Goal: Task Accomplishment & Management: Manage account settings

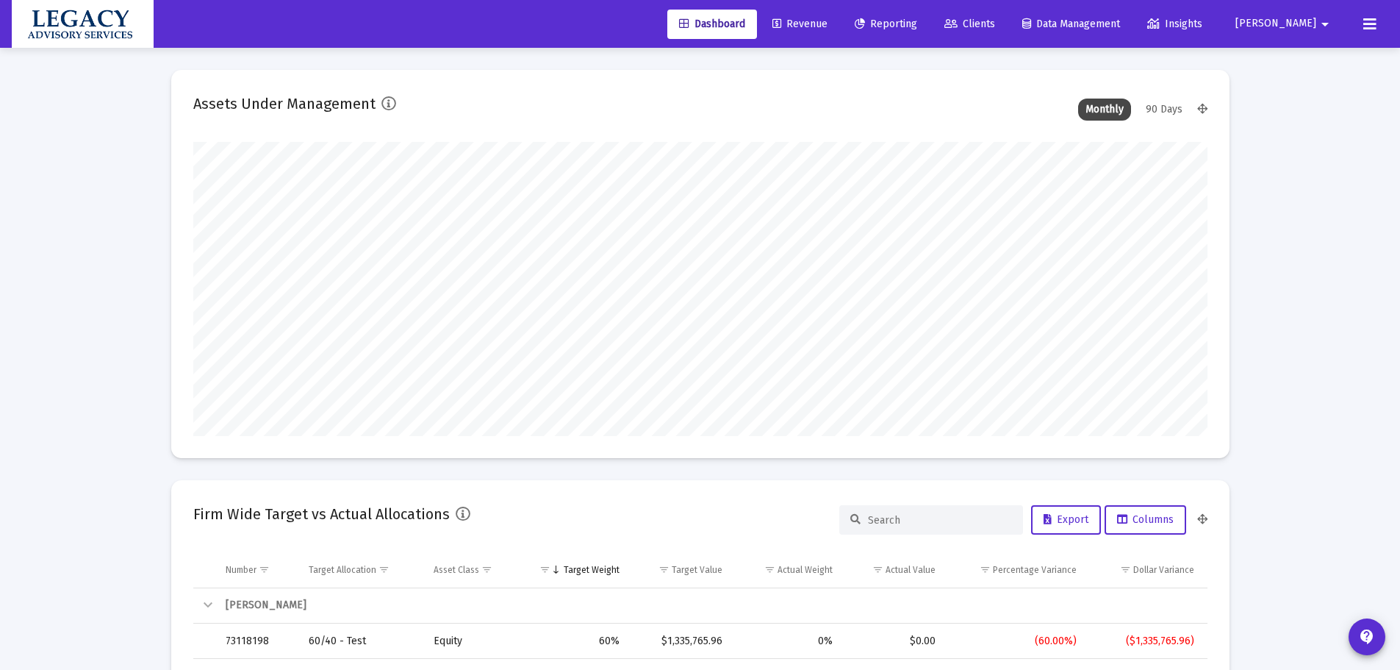
scroll to position [294, 546]
click at [828, 26] on span "Revenue" at bounding box center [800, 24] width 55 height 12
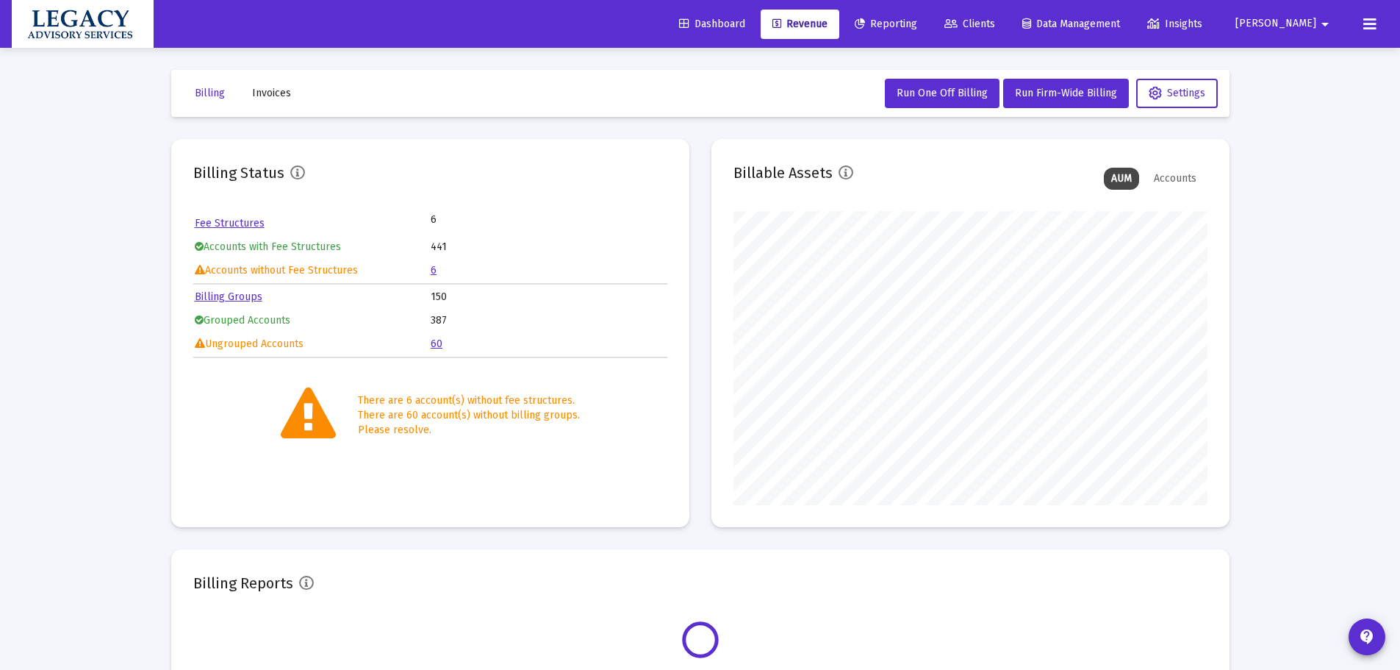
scroll to position [294, 474]
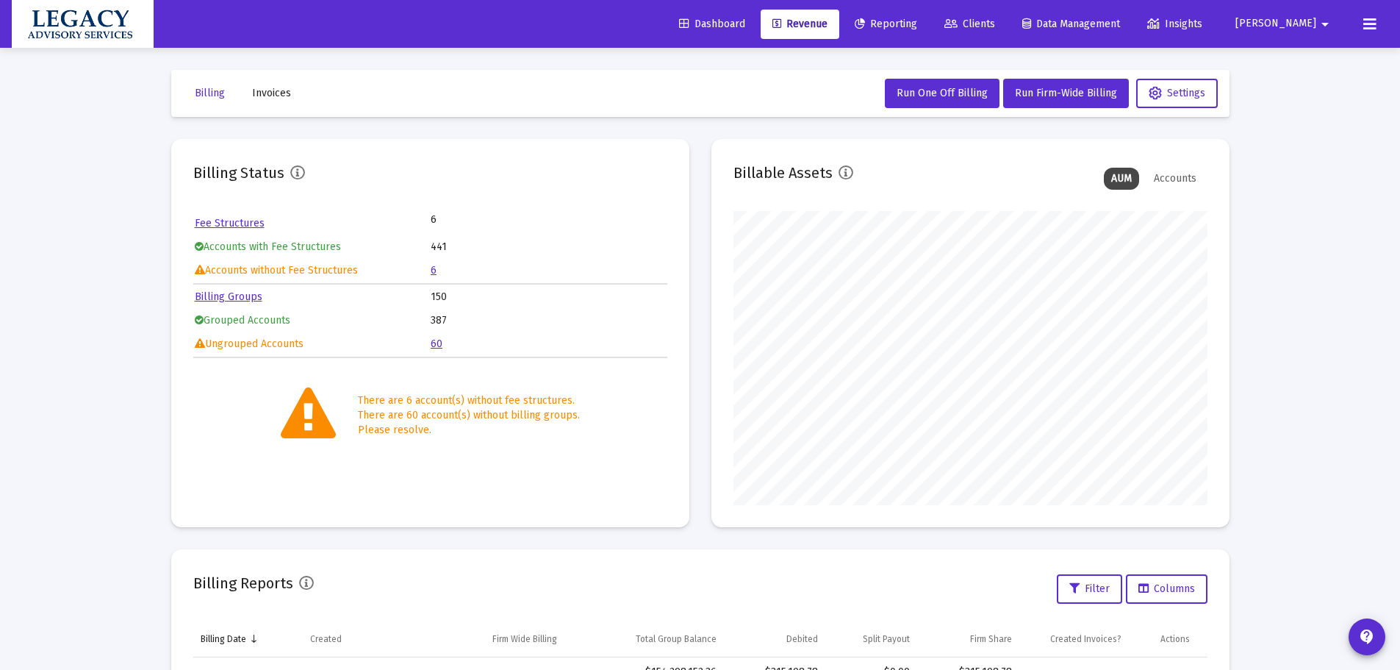
click at [440, 268] on td "6" at bounding box center [548, 270] width 235 height 22
click at [432, 270] on link "6" at bounding box center [434, 270] width 6 height 12
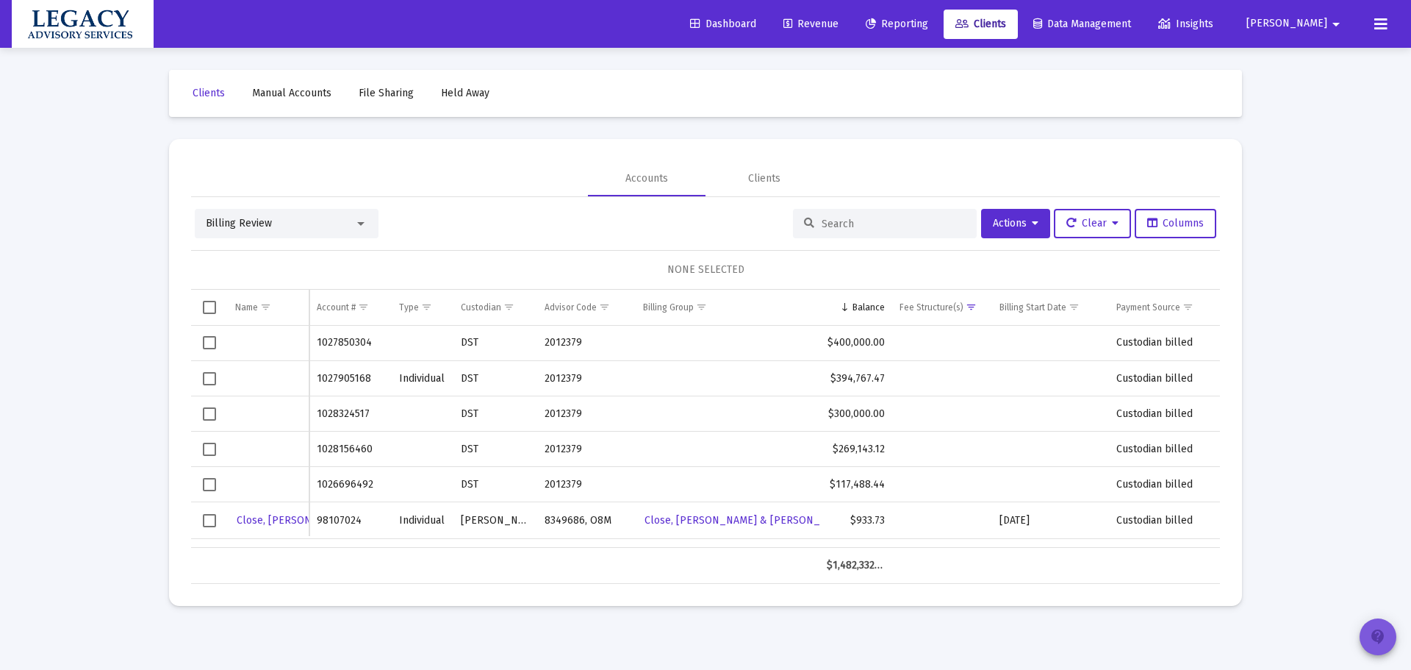
click at [1382, 623] on span "contact_support" at bounding box center [1379, 636] width 18 height 41
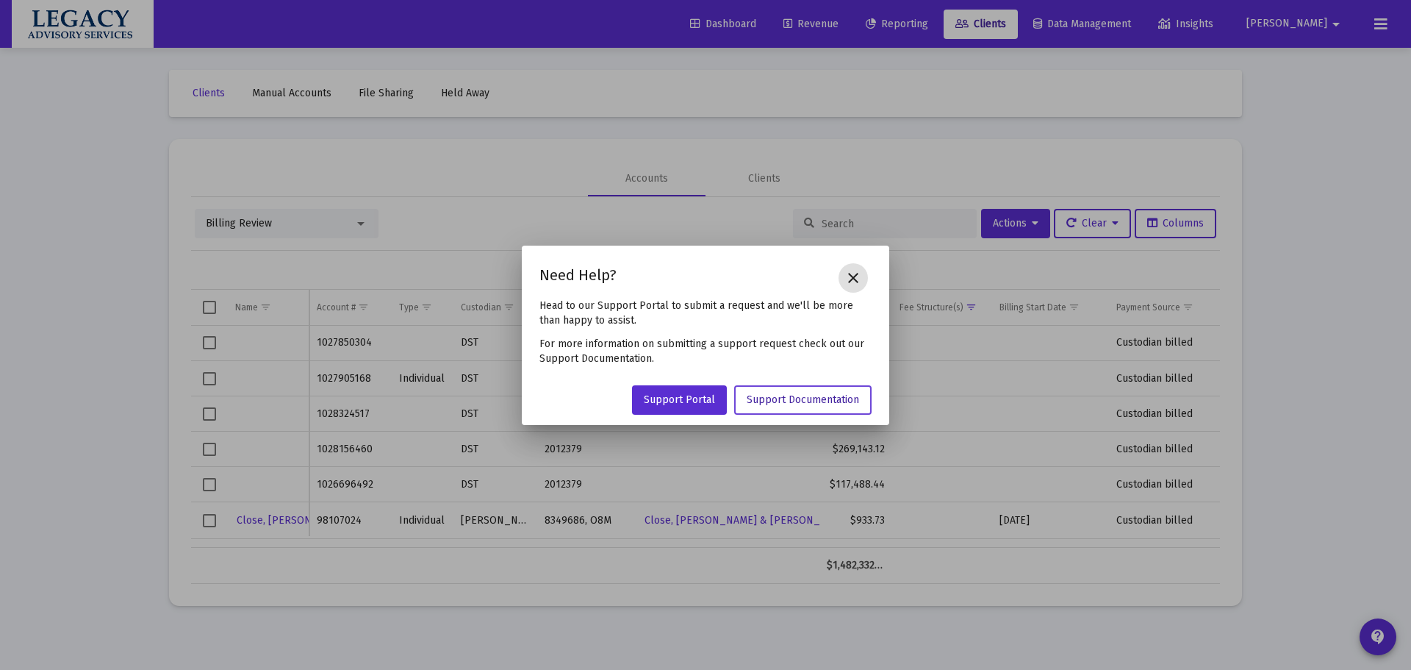
click at [851, 391] on link "Support Documentation" at bounding box center [802, 399] width 137 height 29
click at [664, 409] on link "Support Portal" at bounding box center [679, 399] width 95 height 29
click at [859, 282] on mat-icon "close" at bounding box center [854, 278] width 18 height 18
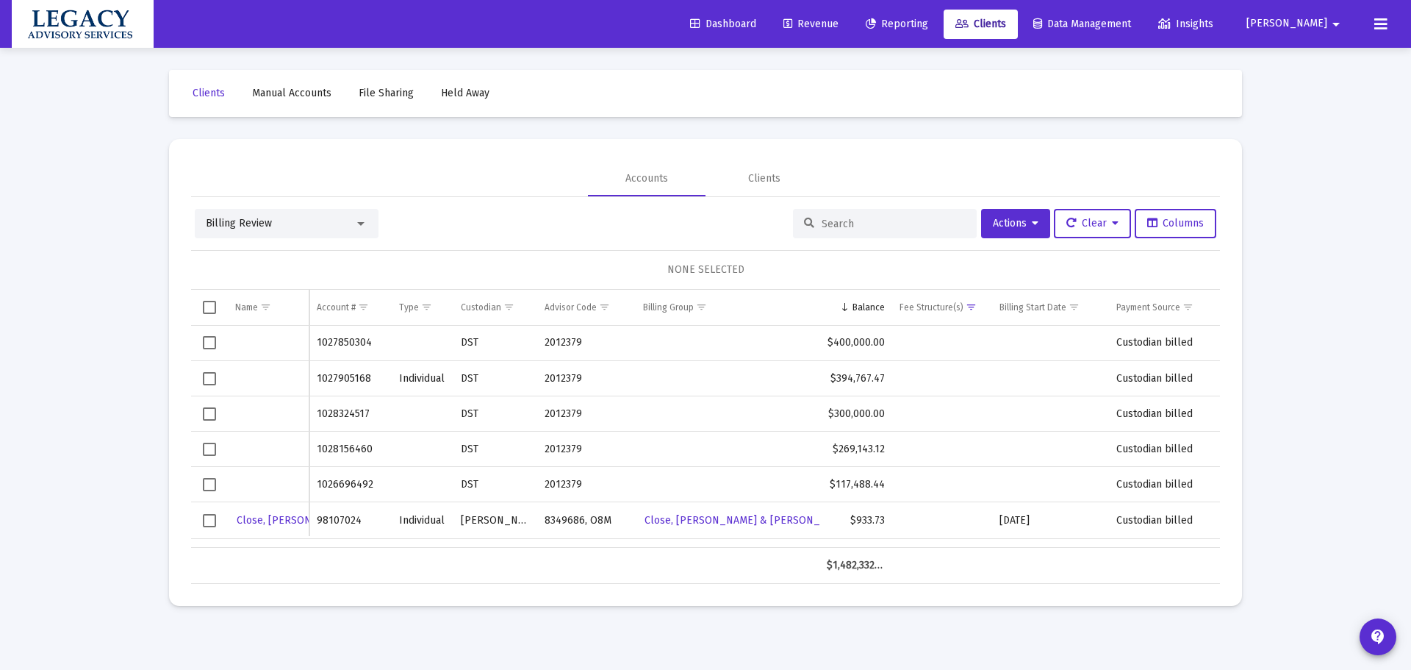
drag, startPoint x: 397, startPoint y: 343, endPoint x: 317, endPoint y: 345, distance: 80.2
click at [317, 345] on tr "1027850304 DST 2012379 $400,000.00 Custodian billed" at bounding box center [706, 343] width 1030 height 35
drag, startPoint x: 958, startPoint y: 16, endPoint x: 975, endPoint y: 20, distance: 17.3
click at [940, 15] on link "Reporting" at bounding box center [897, 24] width 86 height 29
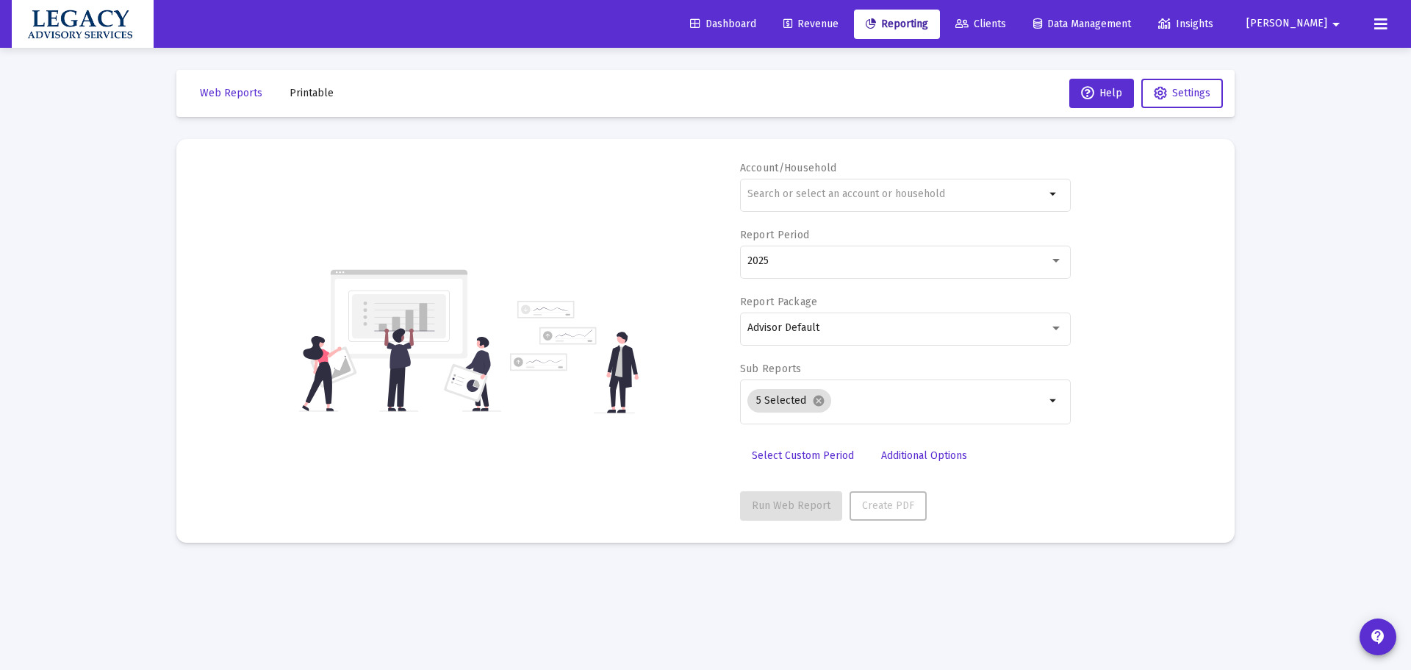
click at [1006, 26] on span "Clients" at bounding box center [981, 24] width 51 height 12
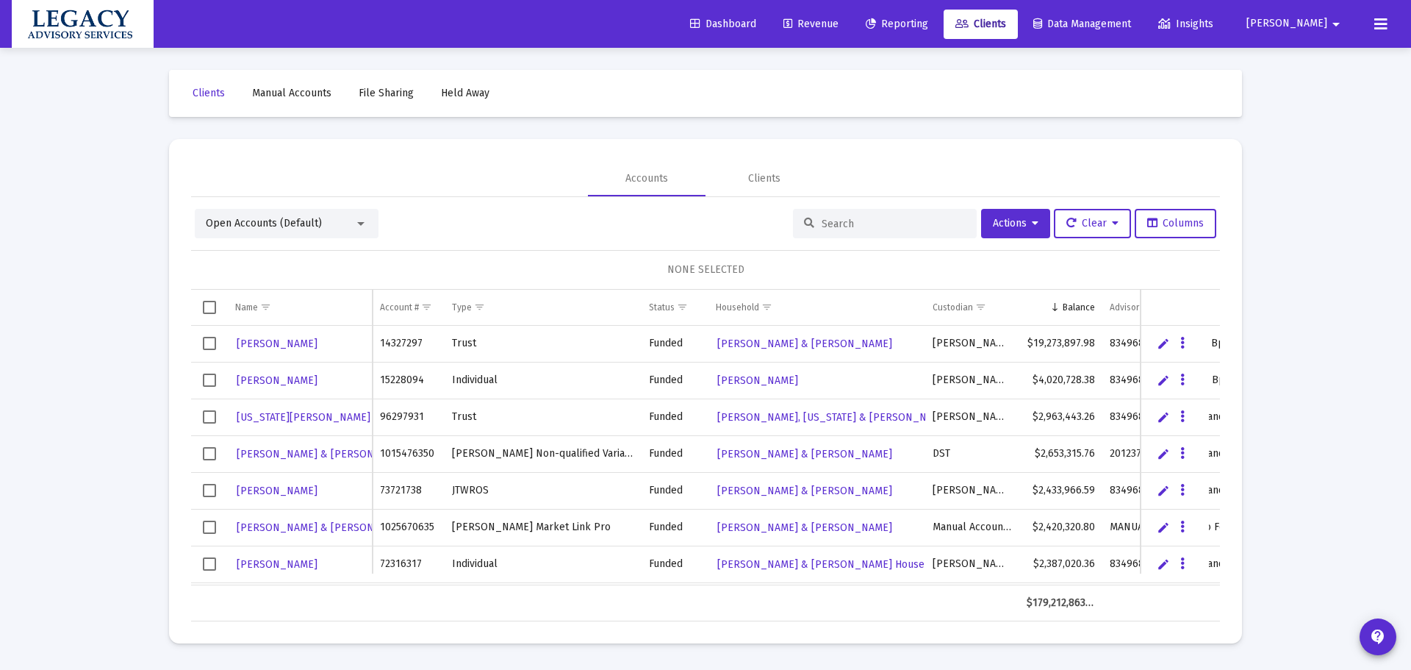
click at [867, 232] on div at bounding box center [885, 223] width 184 height 29
click at [866, 221] on input at bounding box center [894, 224] width 144 height 12
paste input "1027850304"
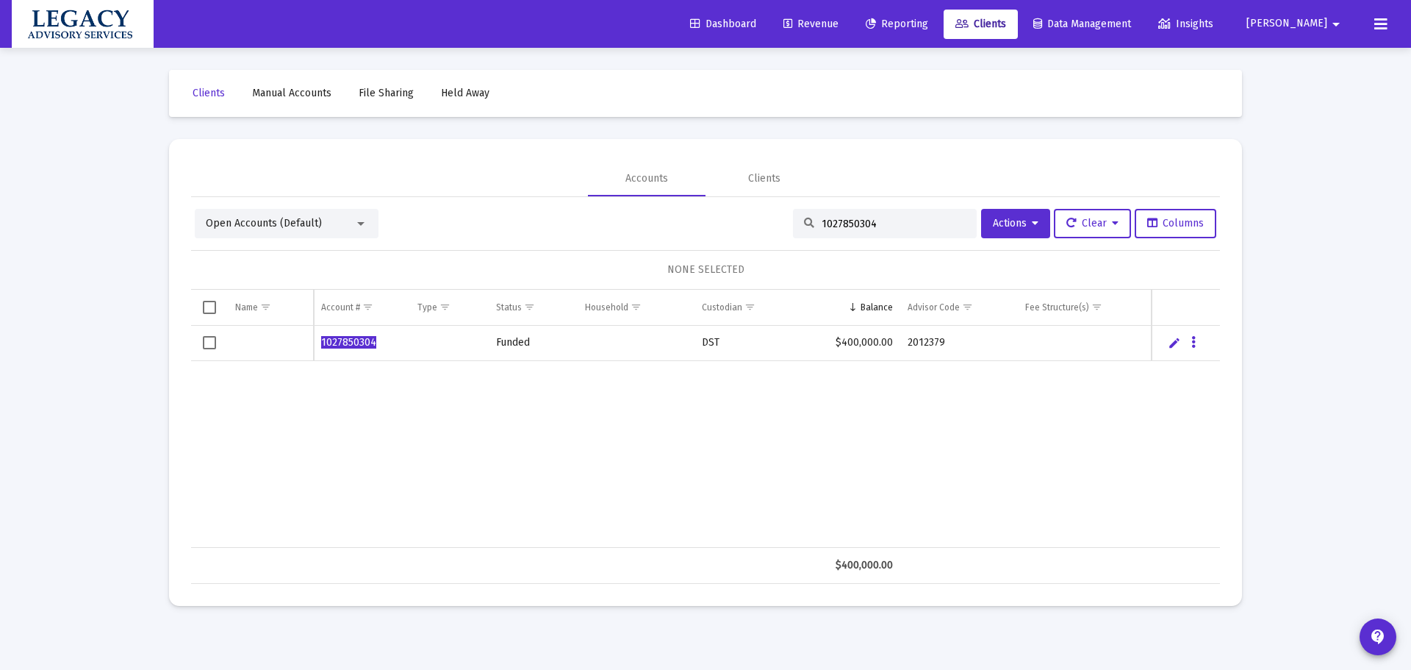
type input "1027850304"
click at [293, 85] on link "Manual Accounts" at bounding box center [291, 93] width 103 height 29
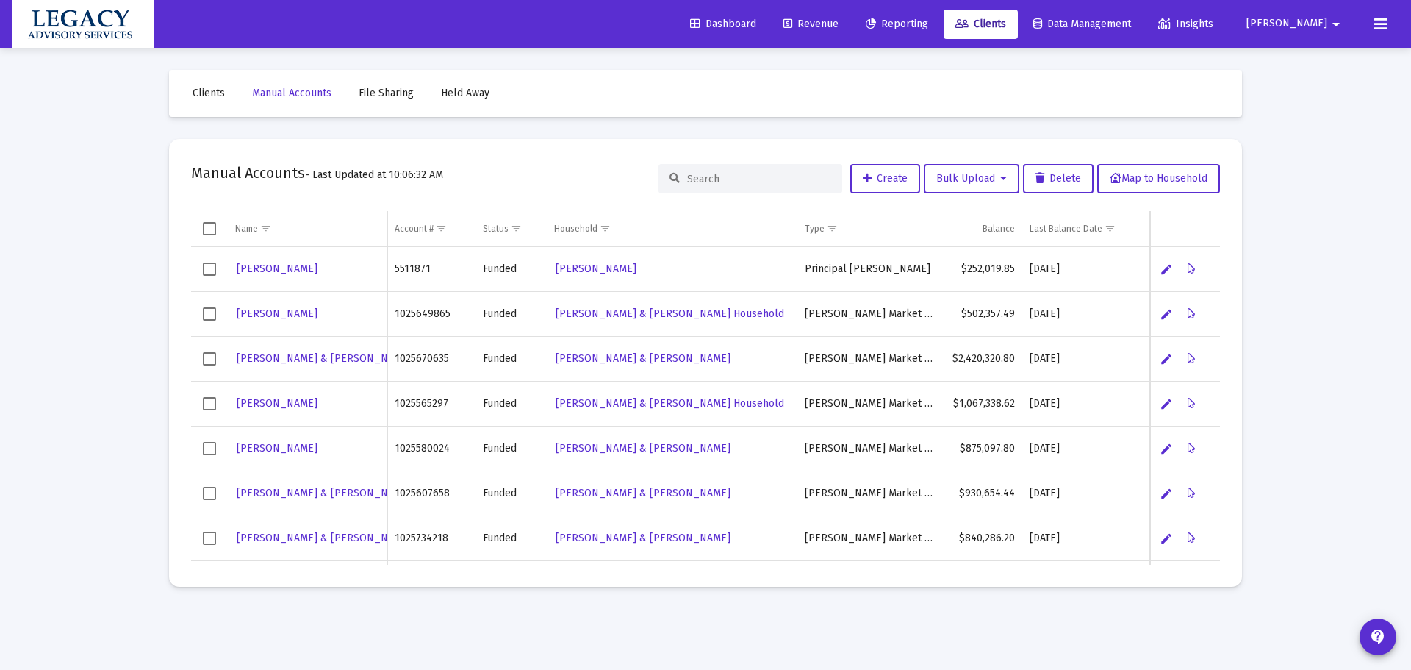
click at [851, 16] on link "Revenue" at bounding box center [811, 24] width 79 height 29
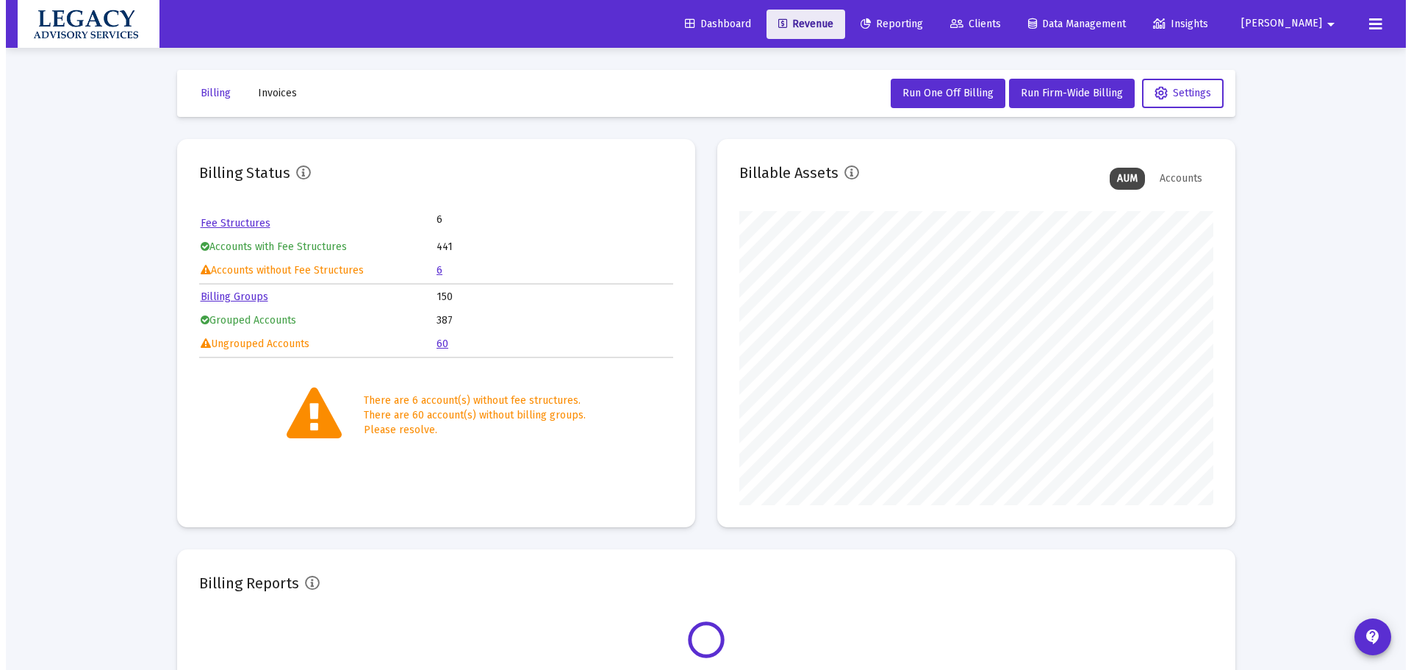
scroll to position [294, 474]
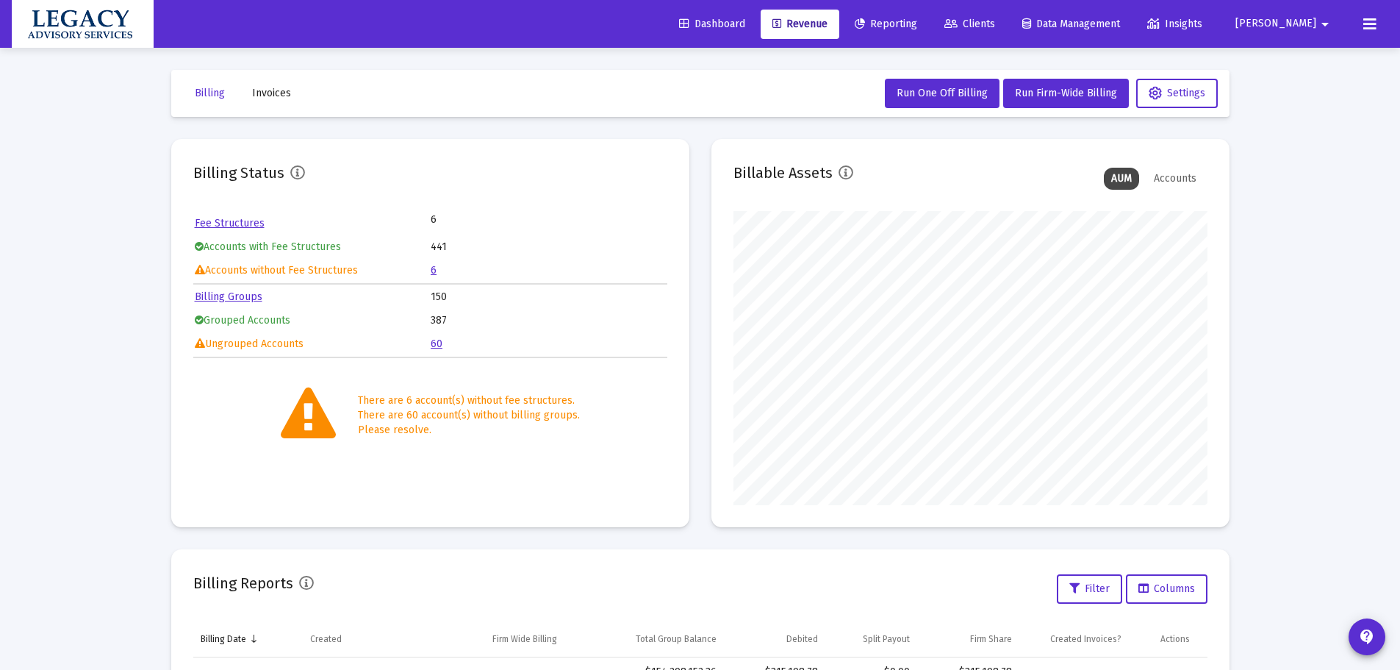
click at [434, 268] on link "6" at bounding box center [434, 270] width 6 height 12
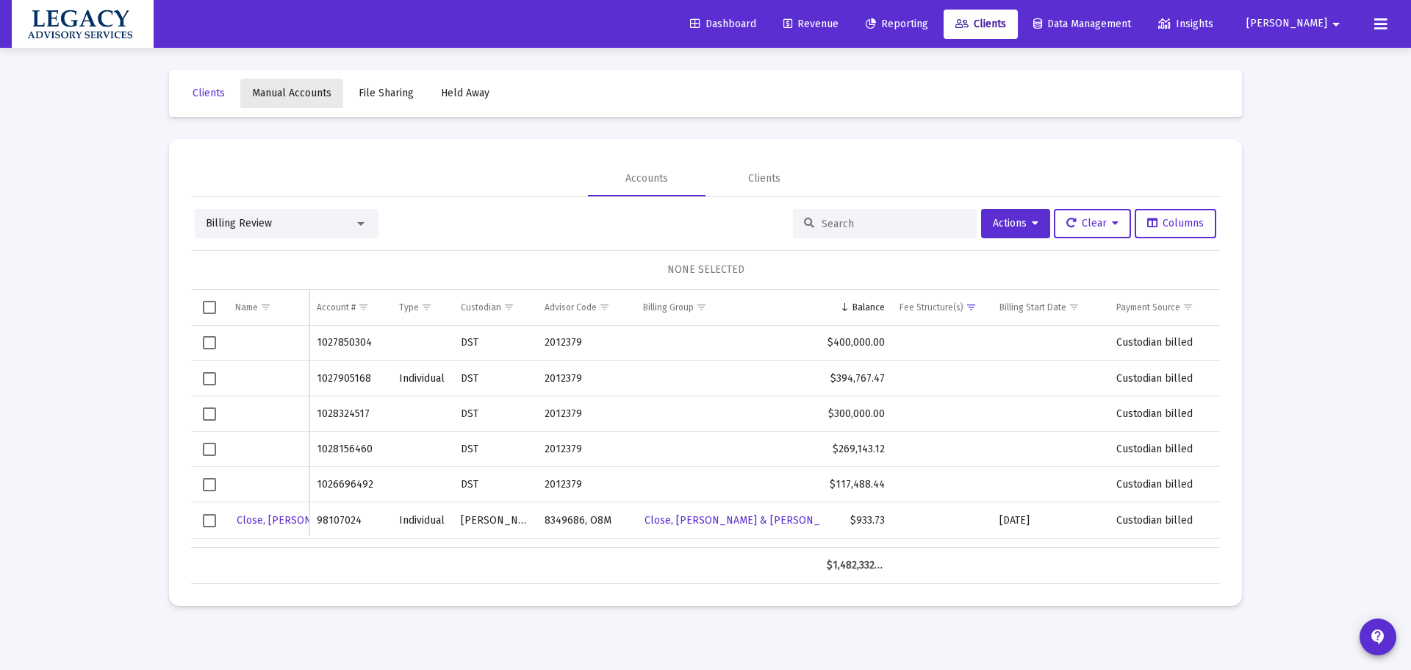
click at [279, 101] on link "Manual Accounts" at bounding box center [291, 93] width 103 height 29
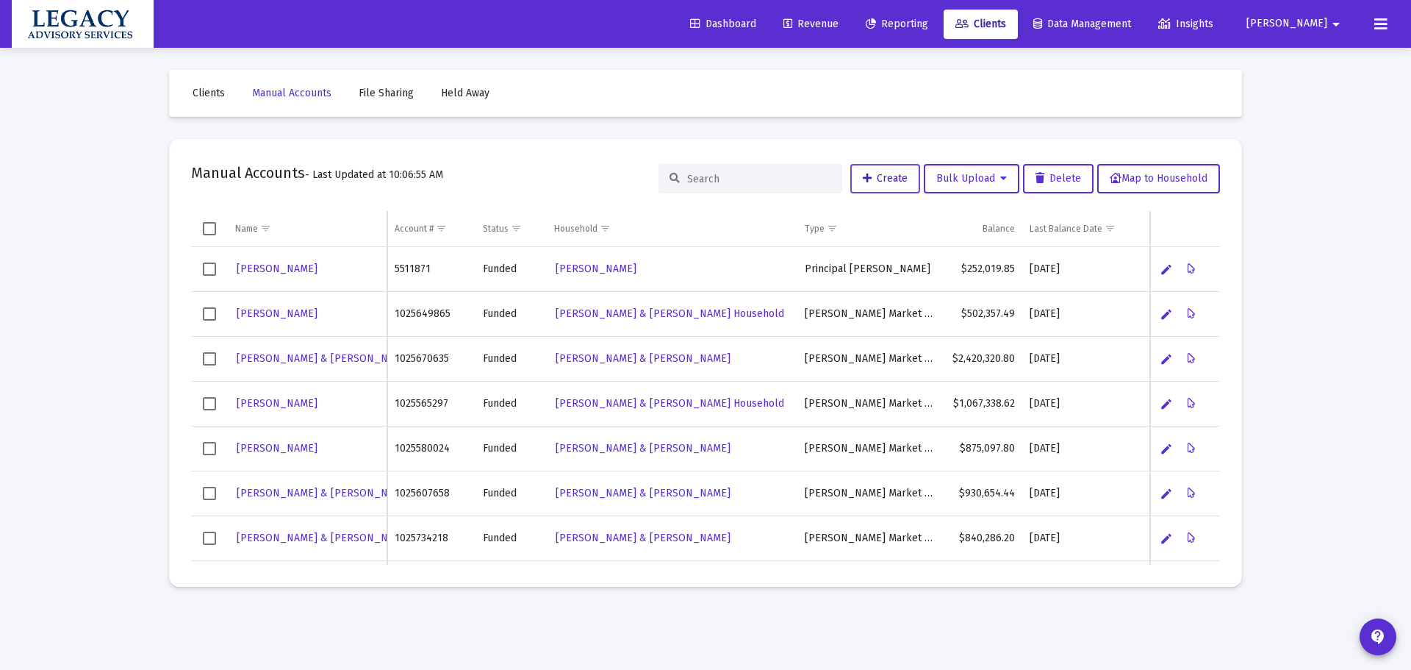
click at [894, 179] on span "Create" at bounding box center [885, 178] width 45 height 12
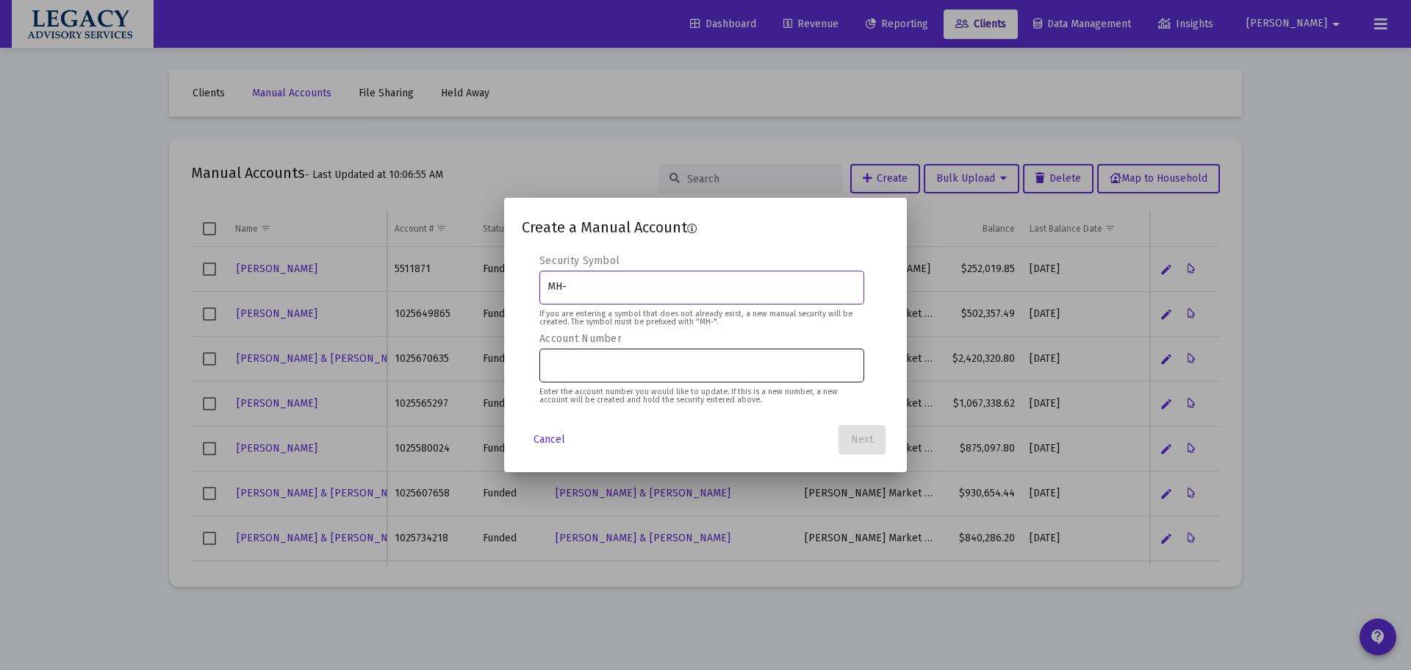
click at [620, 379] on div at bounding box center [702, 364] width 309 height 36
click at [566, 355] on div at bounding box center [702, 364] width 309 height 36
paste input "1027850304"
type input "1027850304"
click at [620, 288] on input "MH-" at bounding box center [702, 287] width 309 height 12
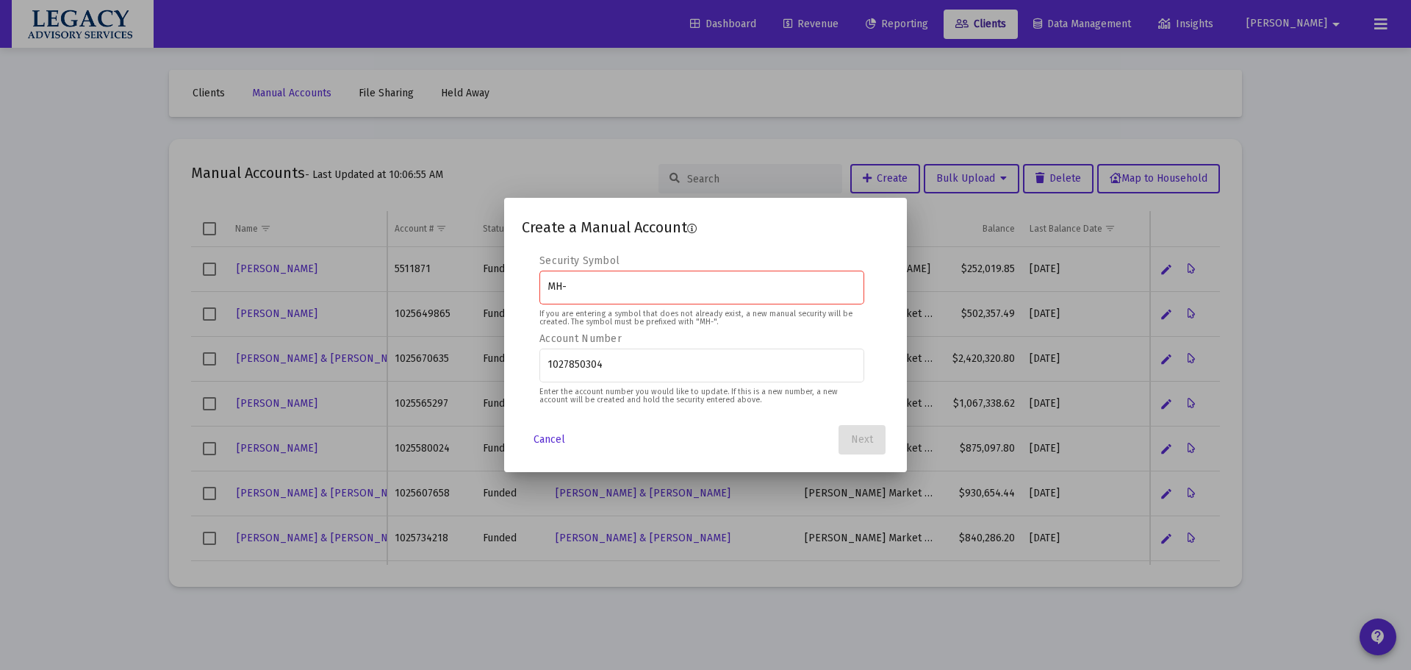
type input "MH-LAS"
click at [869, 441] on span "Next" at bounding box center [862, 439] width 22 height 12
drag, startPoint x: 709, startPoint y: 286, endPoint x: 905, endPoint y: 284, distance: 195.5
click at [905, 284] on mat-dialog-content "Editable create 2 3 4 Security Symbol MH-LAS If you are entering a symbol that …" at bounding box center [705, 335] width 403 height 162
type input "$ 400,000.00"
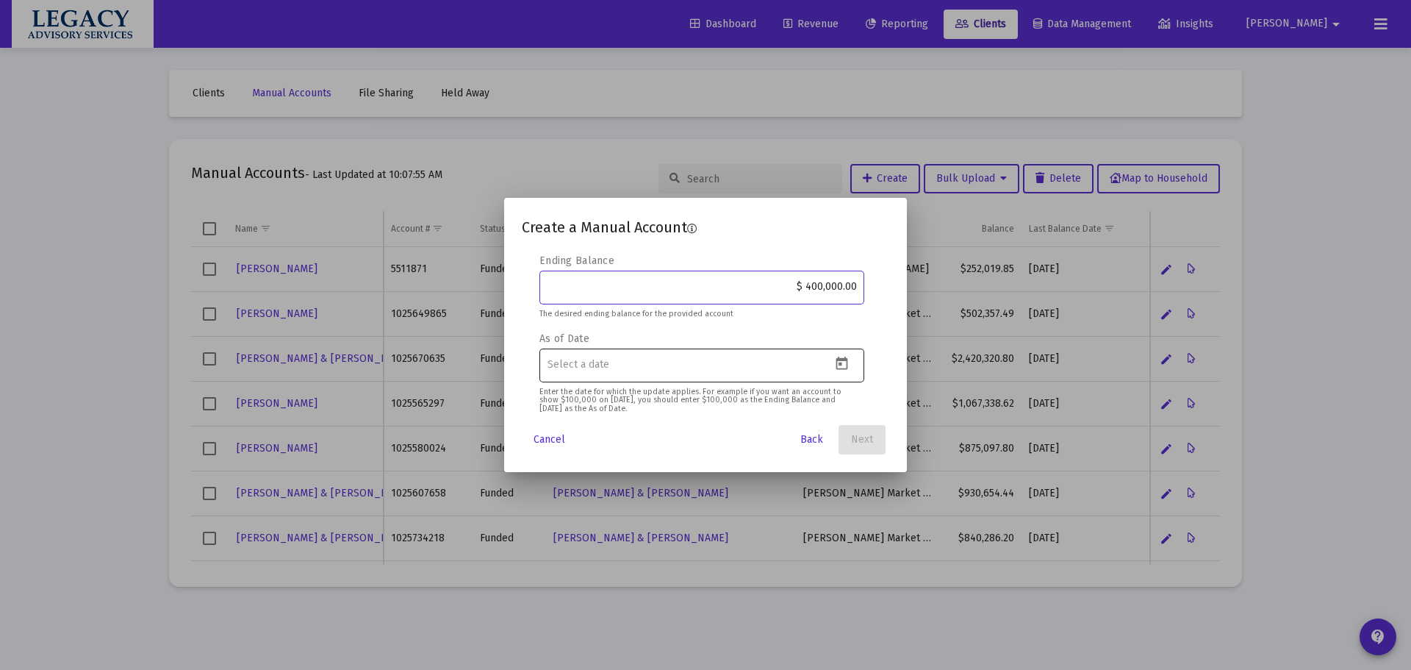
click at [848, 368] on icon "Open calendar" at bounding box center [843, 363] width 12 height 13
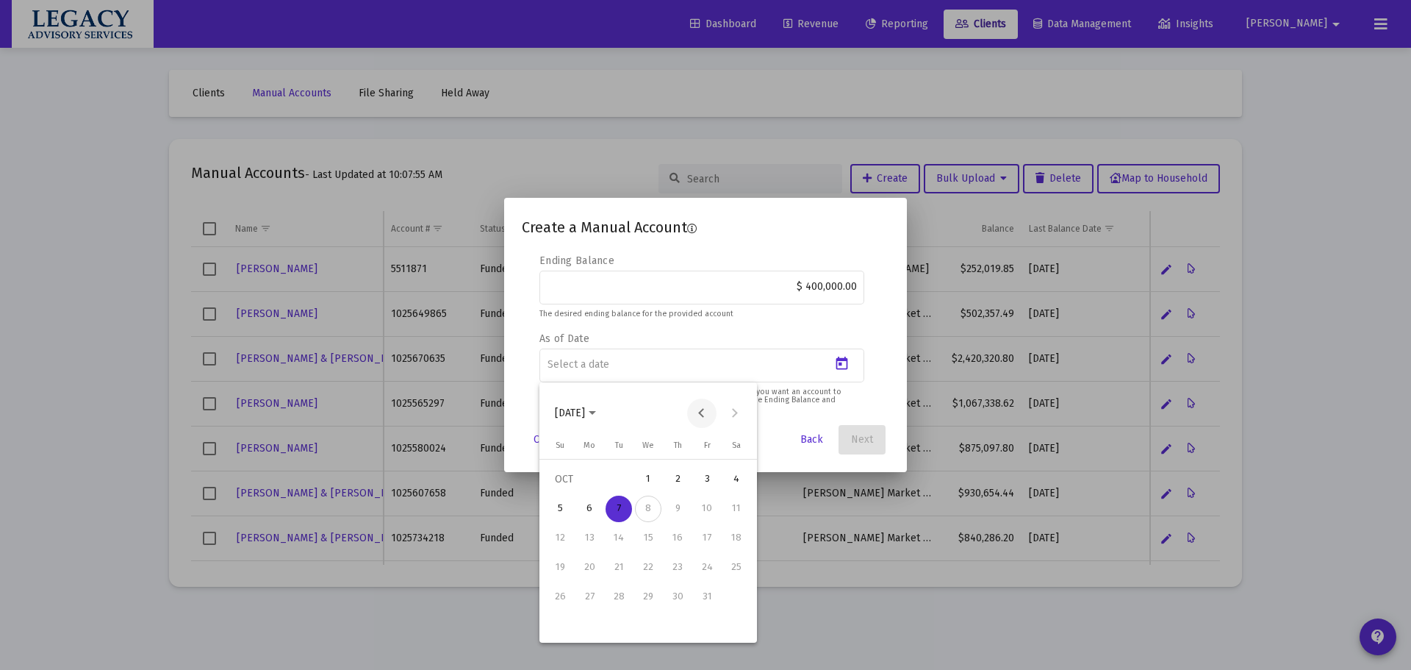
click at [708, 414] on button "Previous month" at bounding box center [701, 412] width 29 height 29
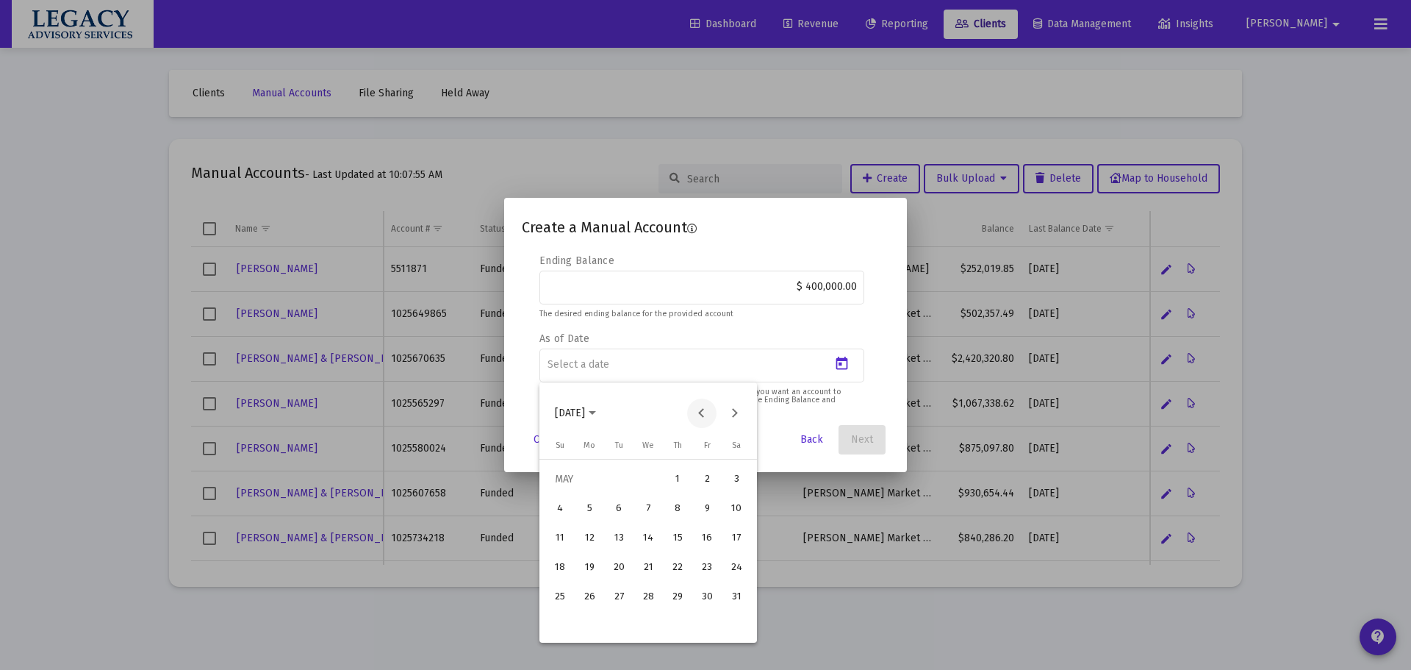
click at [708, 414] on button "Previous month" at bounding box center [701, 412] width 29 height 29
click at [592, 540] on div "7" at bounding box center [589, 538] width 26 height 26
type input "[DATE]"
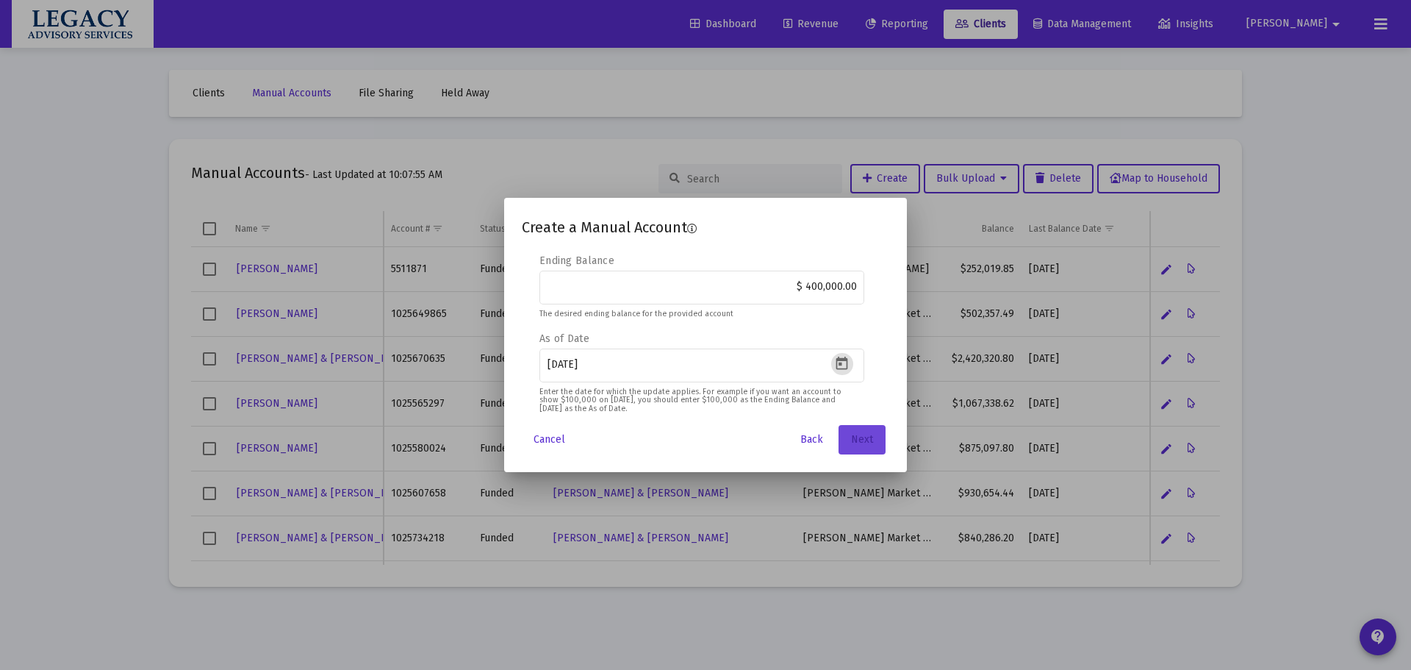
click at [859, 440] on span "Next" at bounding box center [862, 439] width 22 height 12
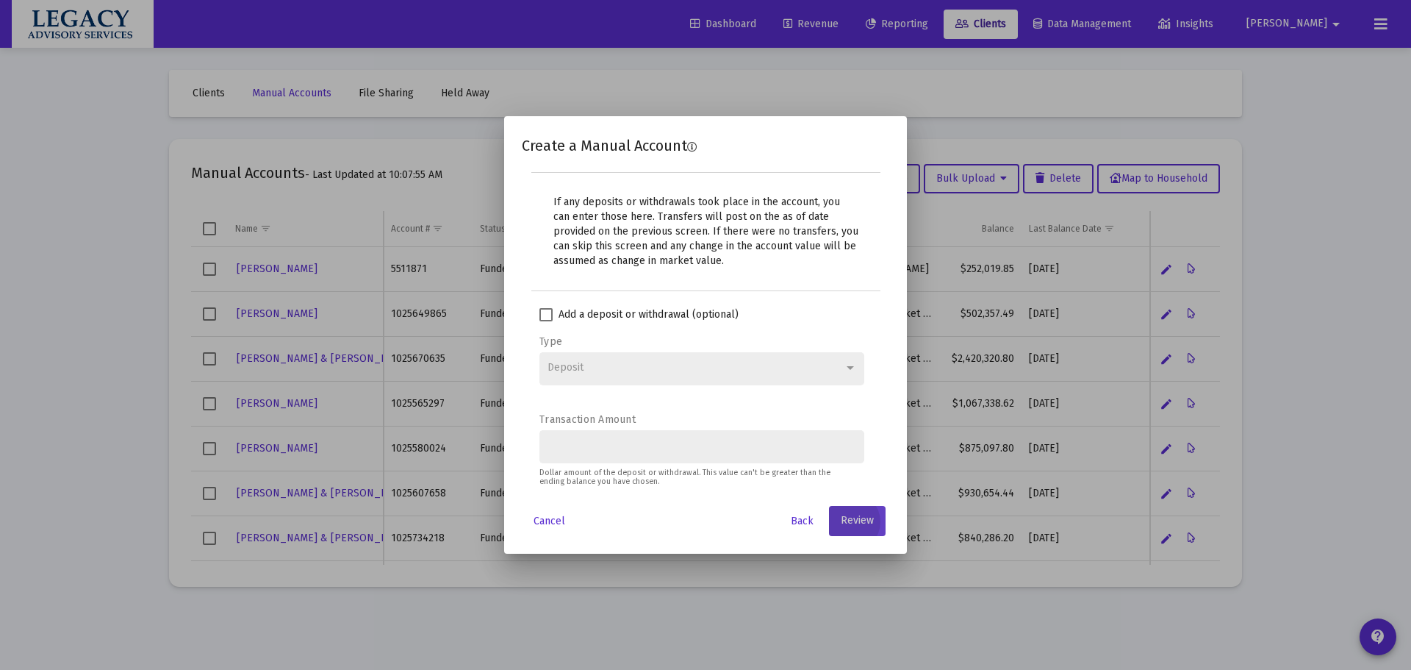
click at [867, 510] on button "Review" at bounding box center [857, 520] width 57 height 29
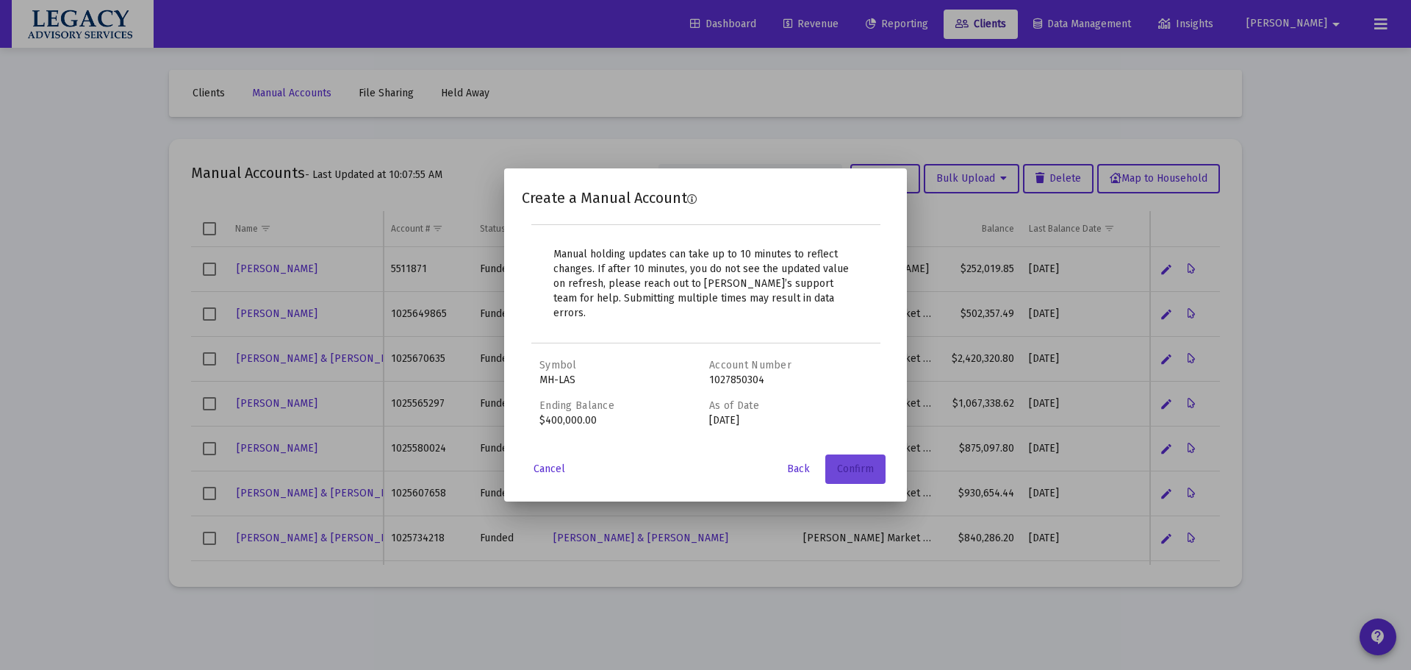
click at [864, 462] on span "Confirm" at bounding box center [855, 468] width 37 height 12
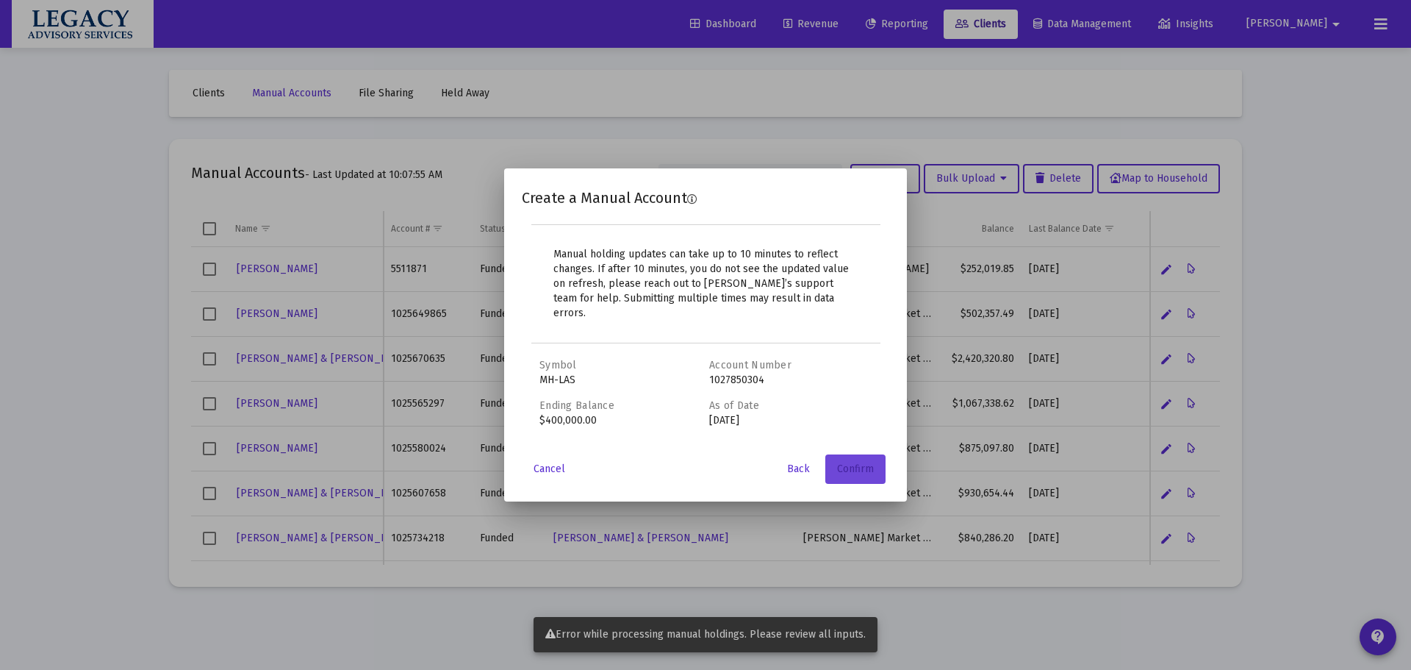
click at [864, 462] on span "Confirm" at bounding box center [855, 468] width 37 height 12
click at [792, 465] on span "Back" at bounding box center [798, 468] width 23 height 12
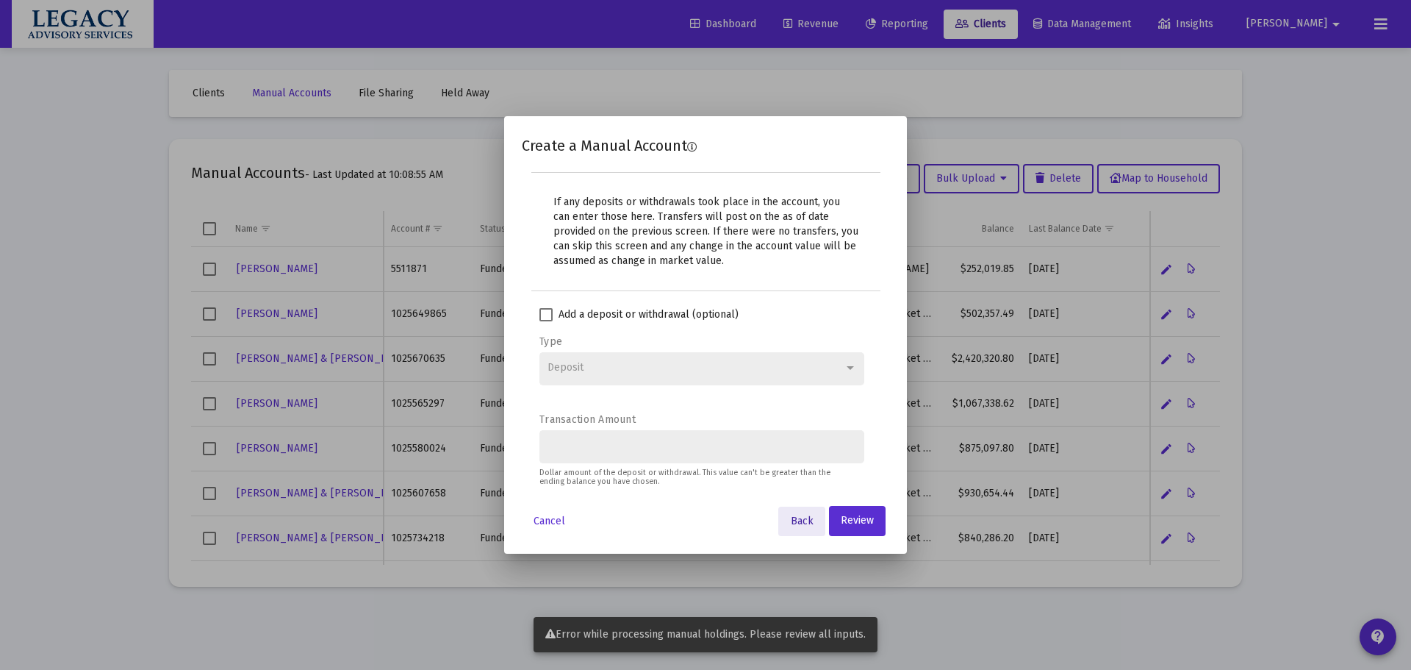
click at [809, 515] on span "Back" at bounding box center [802, 521] width 23 height 12
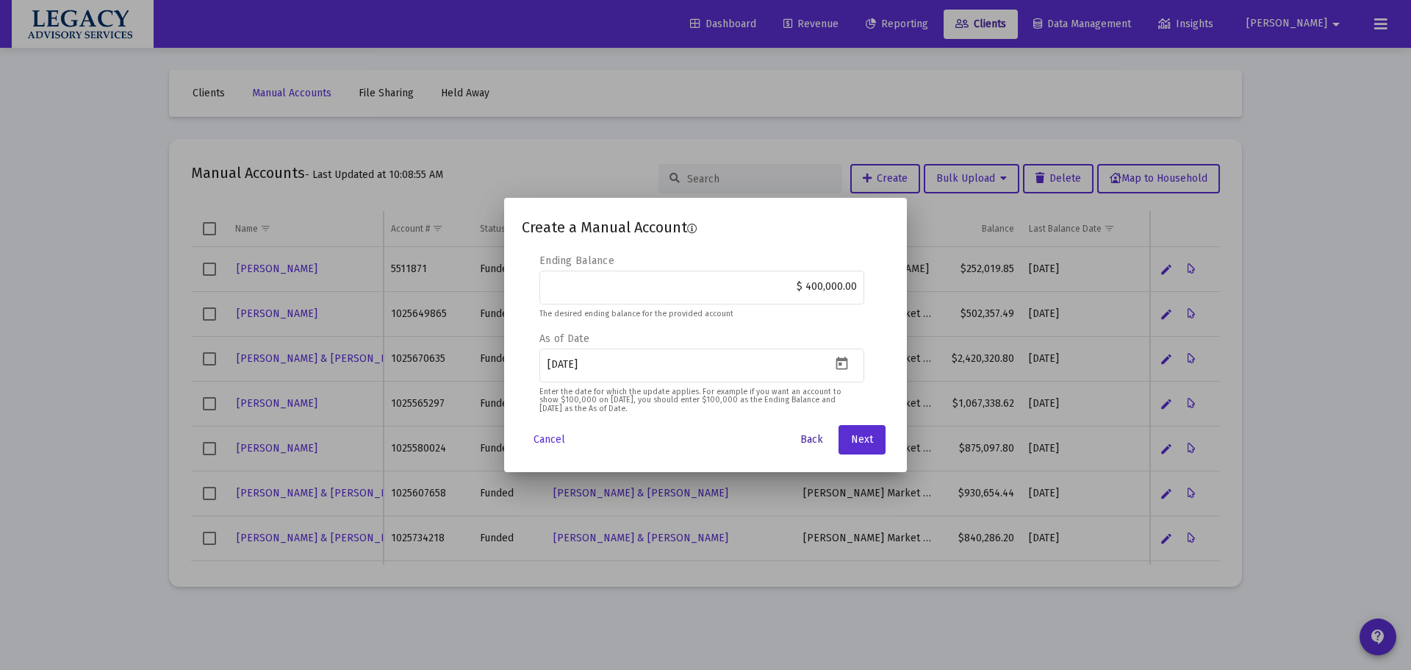
click at [813, 437] on span "Back" at bounding box center [812, 439] width 23 height 12
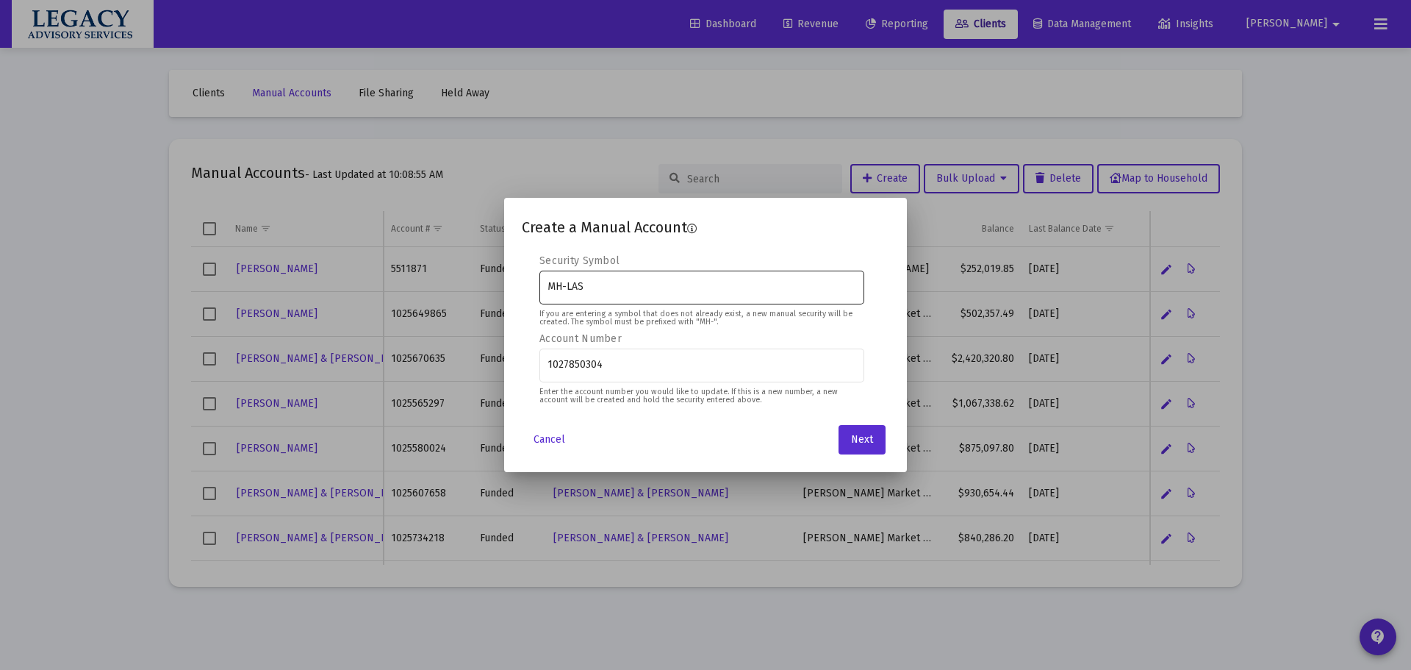
click at [740, 290] on div "MH-LAS" at bounding box center [702, 286] width 309 height 36
drag, startPoint x: 713, startPoint y: 272, endPoint x: 579, endPoint y: 282, distance: 134.2
click at [642, 273] on div "MH-LAS" at bounding box center [702, 286] width 309 height 36
drag, startPoint x: 589, startPoint y: 277, endPoint x: 562, endPoint y: 299, distance: 34.4
click at [562, 299] on div "MH-LAS" at bounding box center [702, 286] width 309 height 36
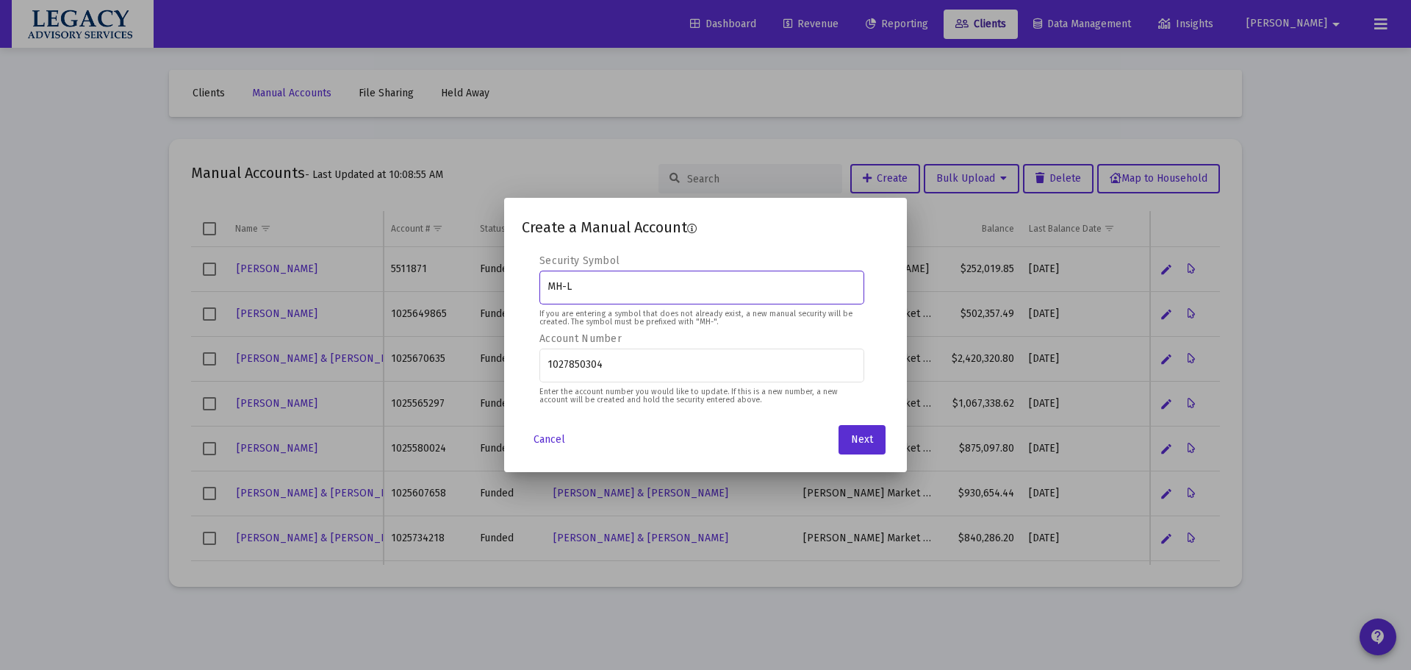
type input "MH-LWM"
click at [872, 444] on span "Next" at bounding box center [862, 439] width 22 height 12
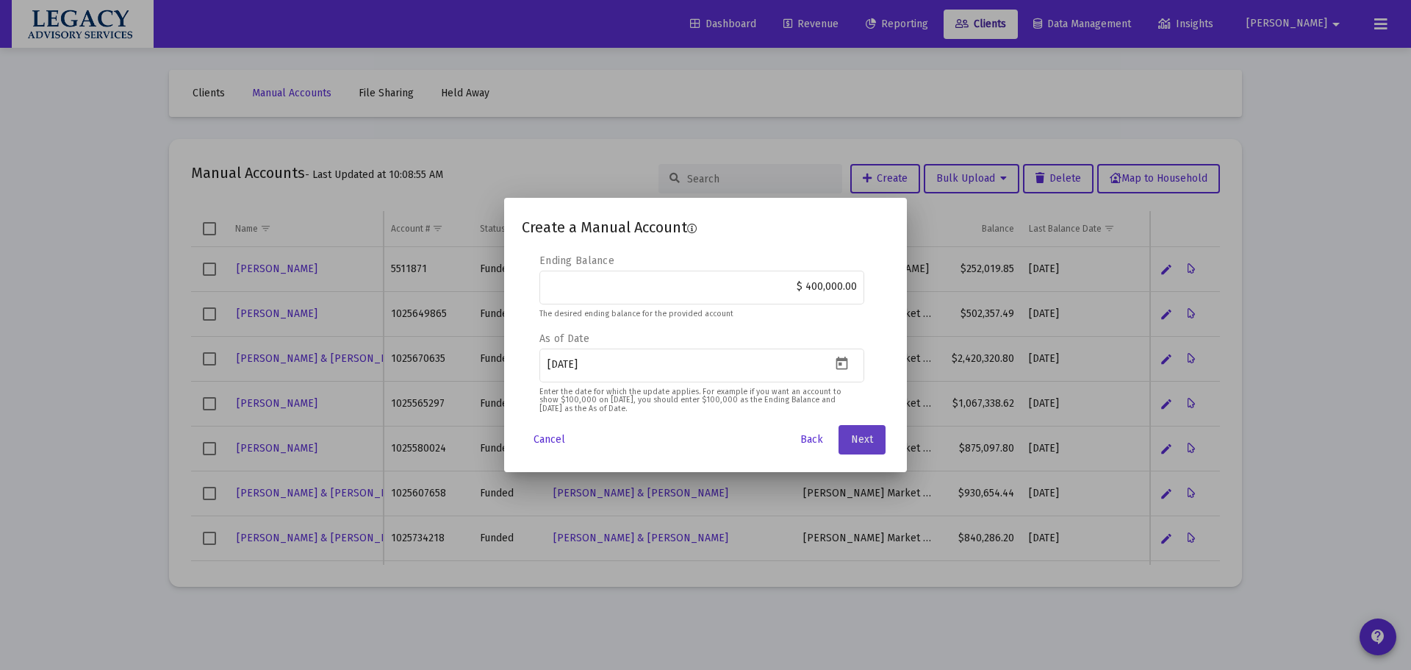
click at [872, 444] on span "Next" at bounding box center [862, 439] width 22 height 12
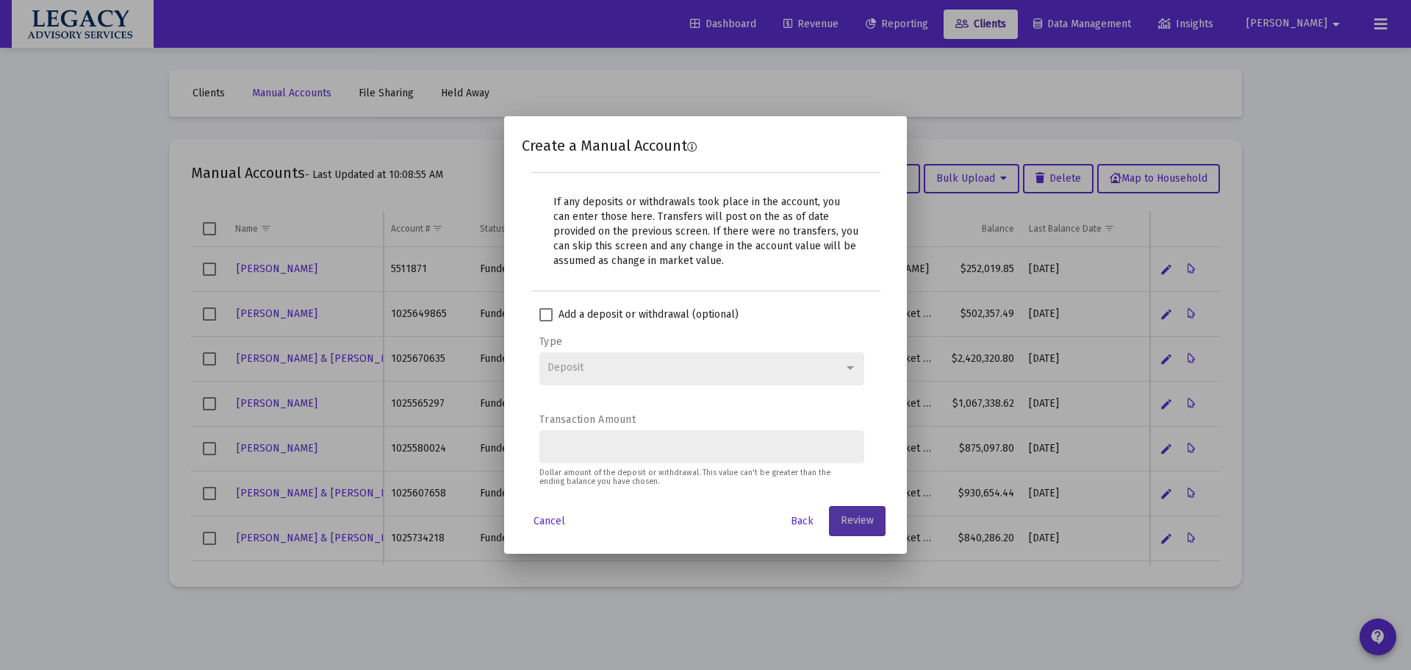
click at [864, 512] on button "Review" at bounding box center [857, 520] width 57 height 29
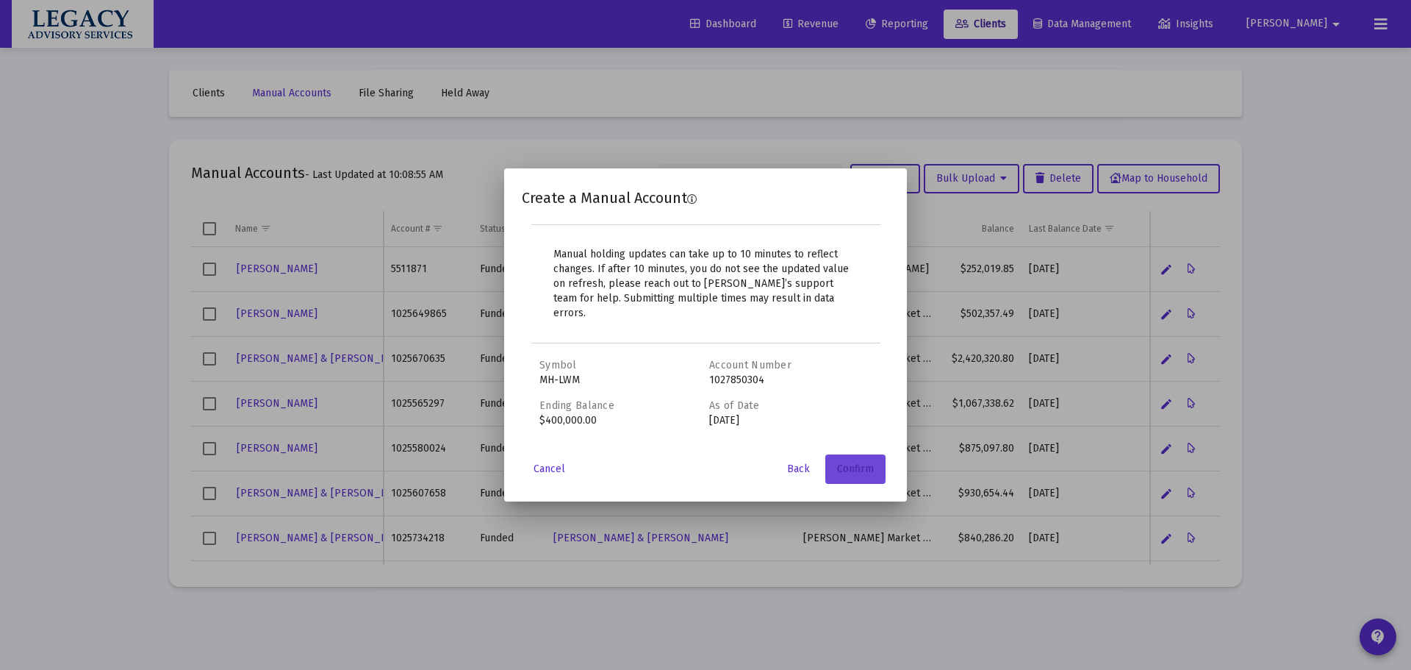
click at [857, 466] on span "Confirm" at bounding box center [855, 468] width 37 height 12
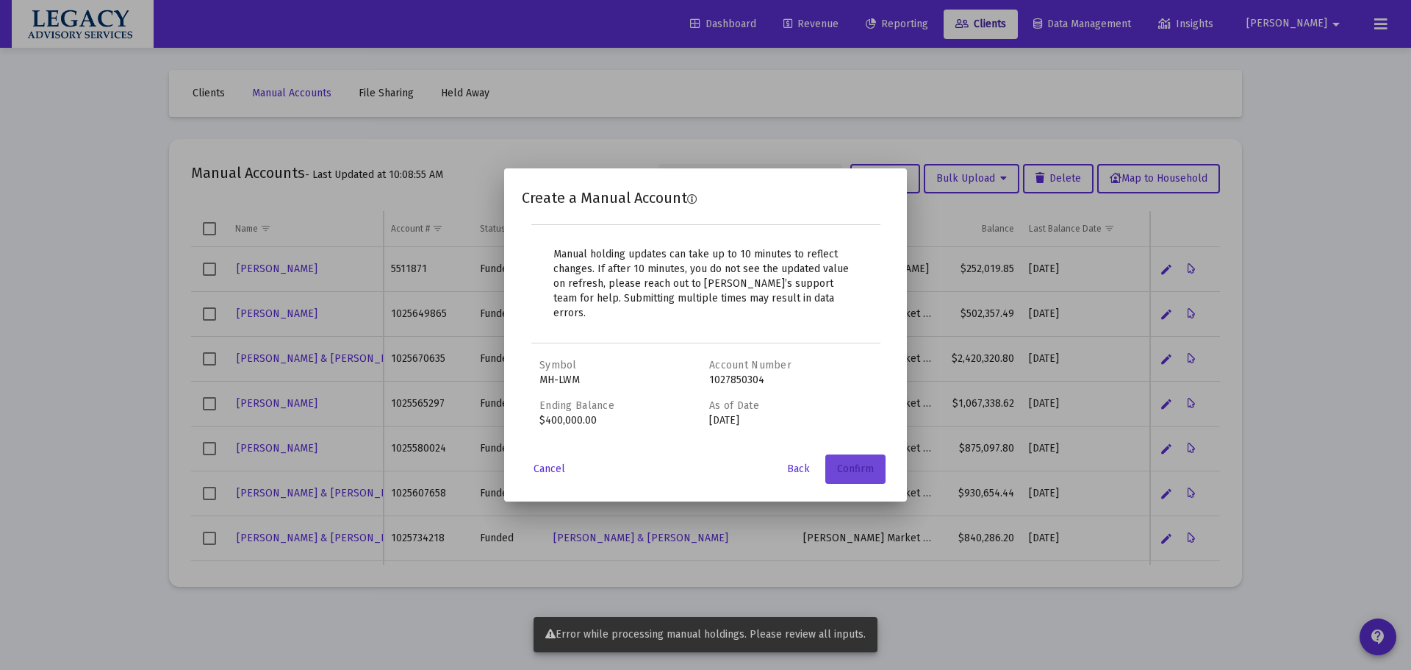
click at [857, 466] on span "Confirm" at bounding box center [855, 468] width 37 height 12
click at [857, 466] on span "Confirm" at bounding box center [847, 468] width 54 height 12
click at [563, 469] on button "Cancel" at bounding box center [549, 468] width 55 height 29
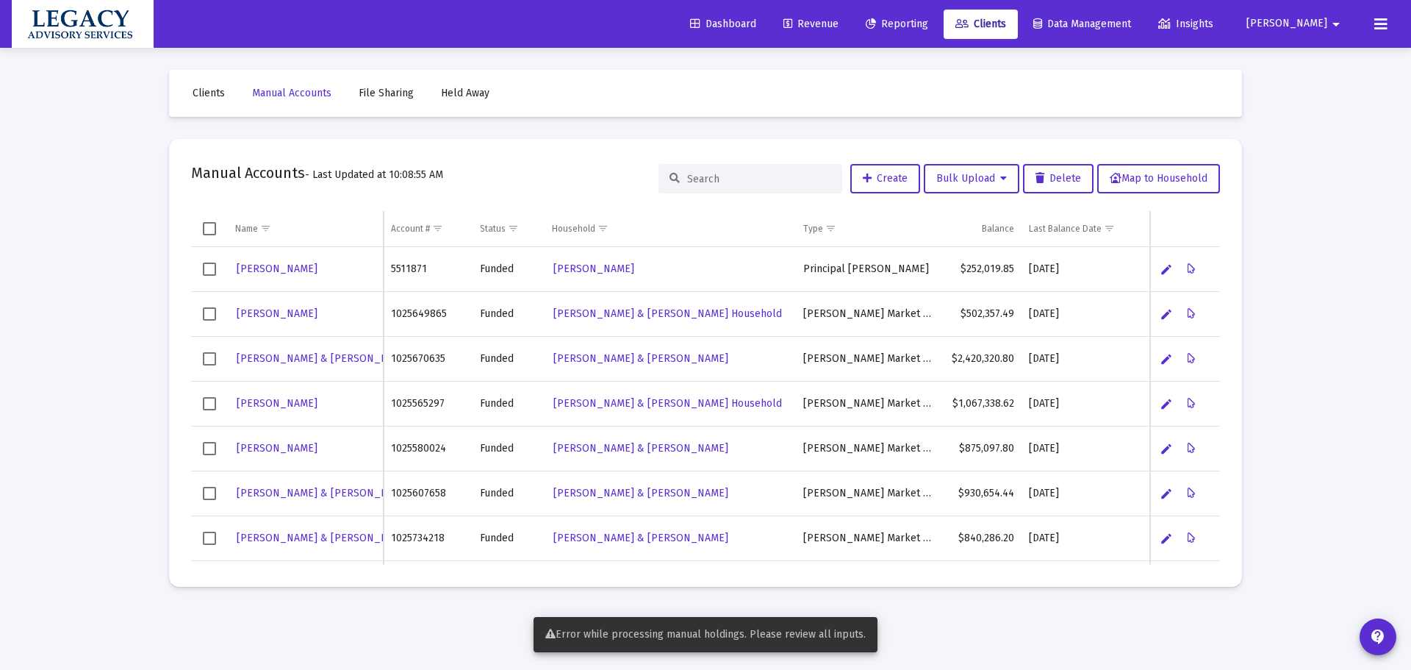
click at [1009, 636] on mat-sidenav-content "Loading... Clients Manual Accounts File Sharing Held Away Manual Accounts - Las…" at bounding box center [705, 335] width 1103 height 670
click at [881, 182] on span "Create" at bounding box center [885, 178] width 45 height 12
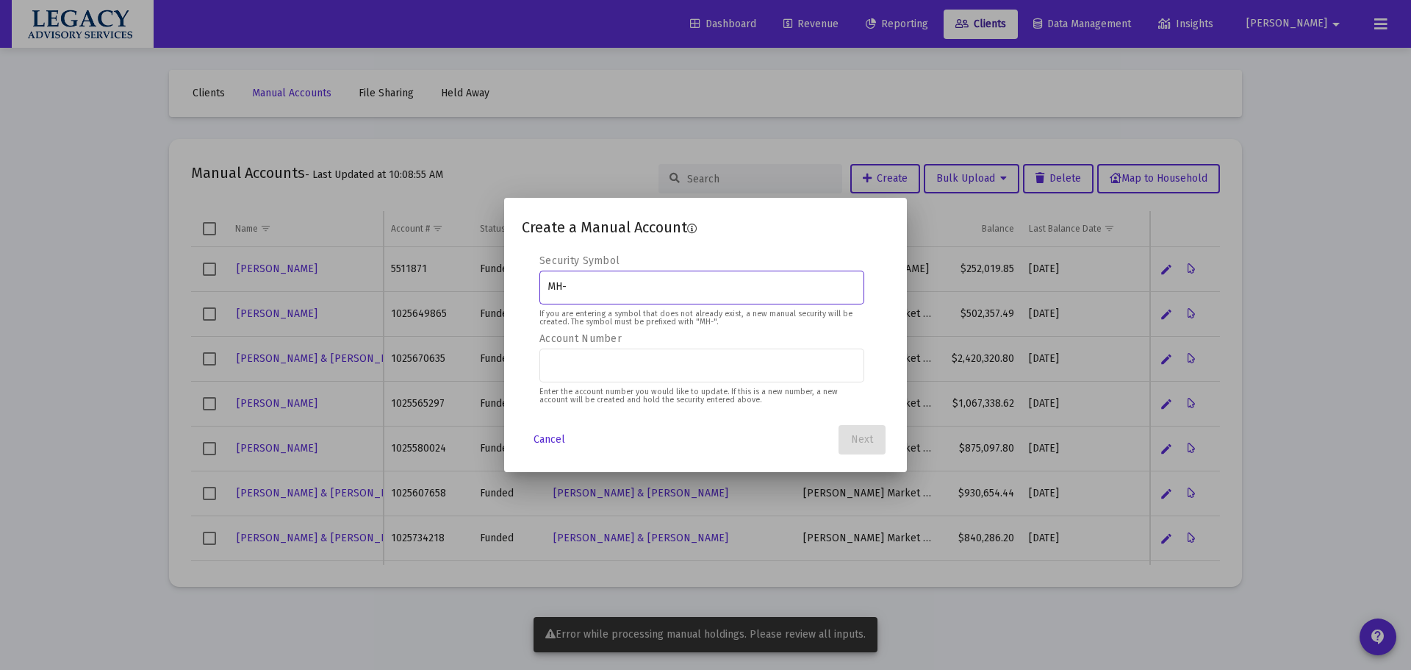
click at [604, 287] on input "MH-" at bounding box center [702, 287] width 309 height 12
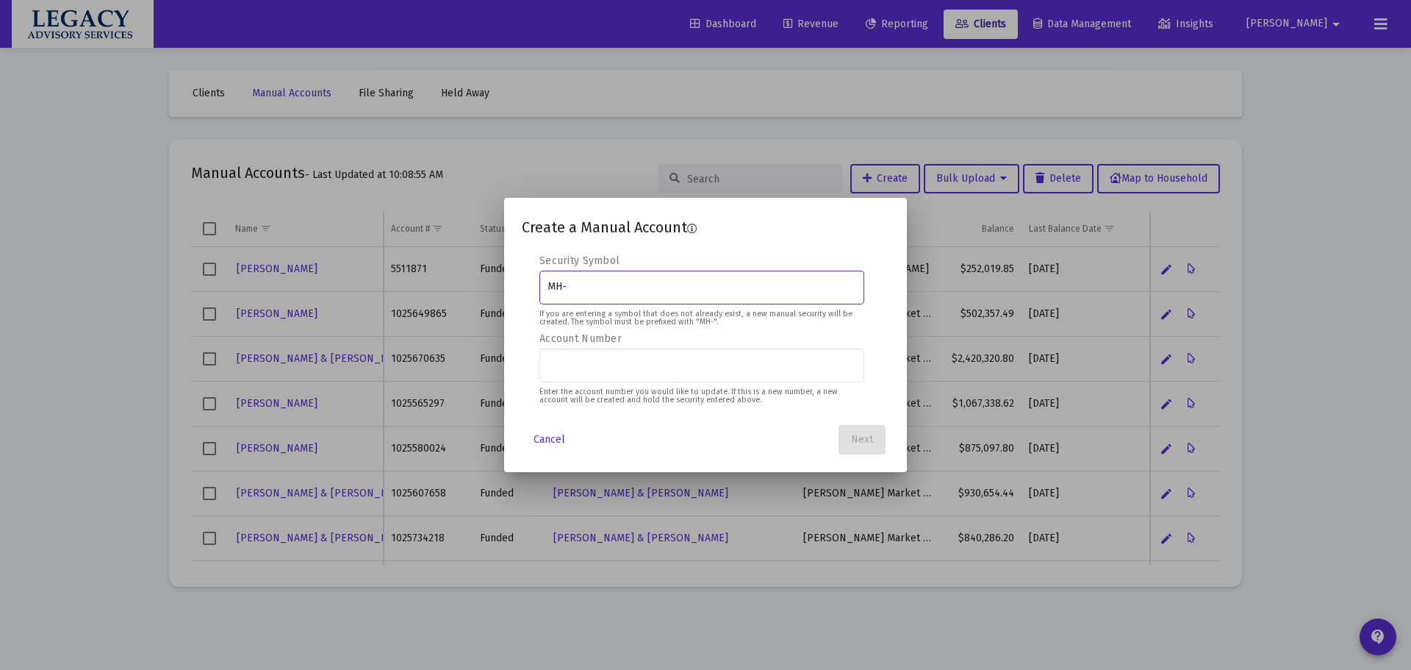
drag, startPoint x: 717, startPoint y: 240, endPoint x: 771, endPoint y: 312, distance: 90.4
click at [717, 240] on div "Create a Manual Account 1 2 3 4 Security Symbol MH- If you are entering a symbo…" at bounding box center [706, 334] width 368 height 239
click at [551, 440] on span "Cancel" at bounding box center [550, 439] width 32 height 12
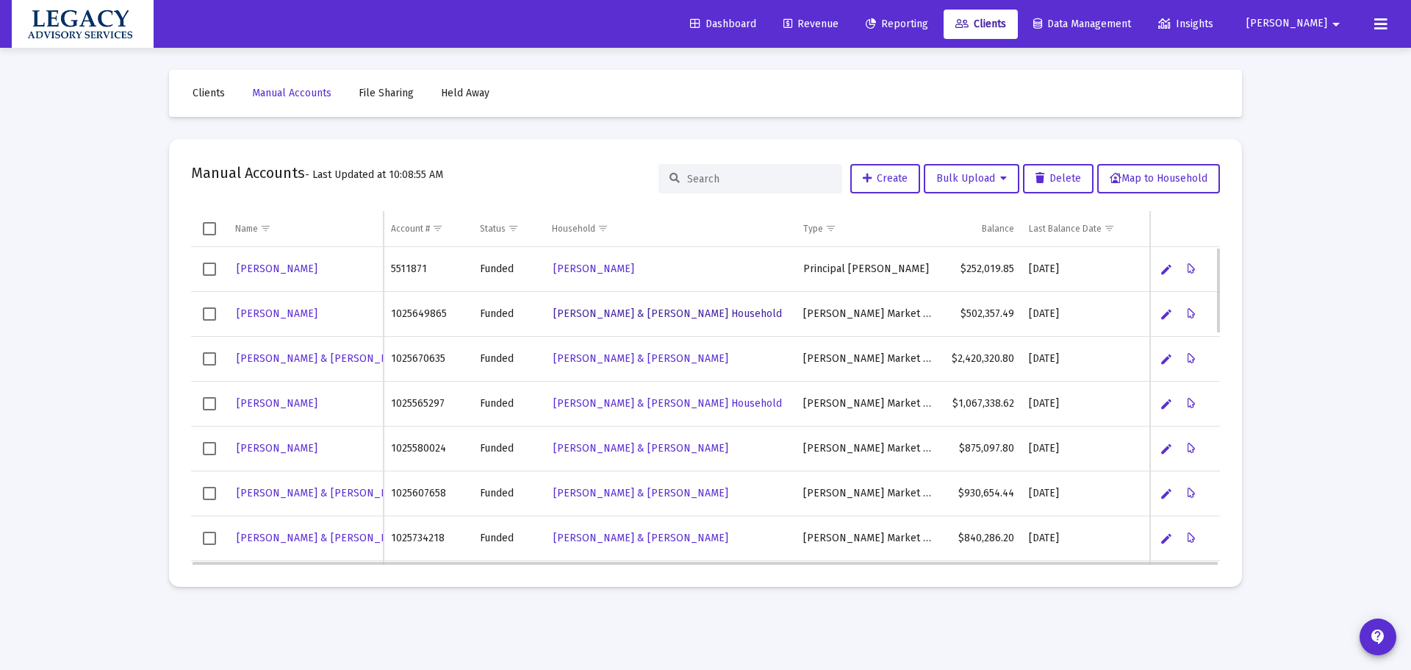
click at [660, 315] on span "[PERSON_NAME] & [PERSON_NAME] Household" at bounding box center [668, 313] width 229 height 12
click at [1186, 316] on button "Data grid" at bounding box center [1192, 313] width 29 height 29
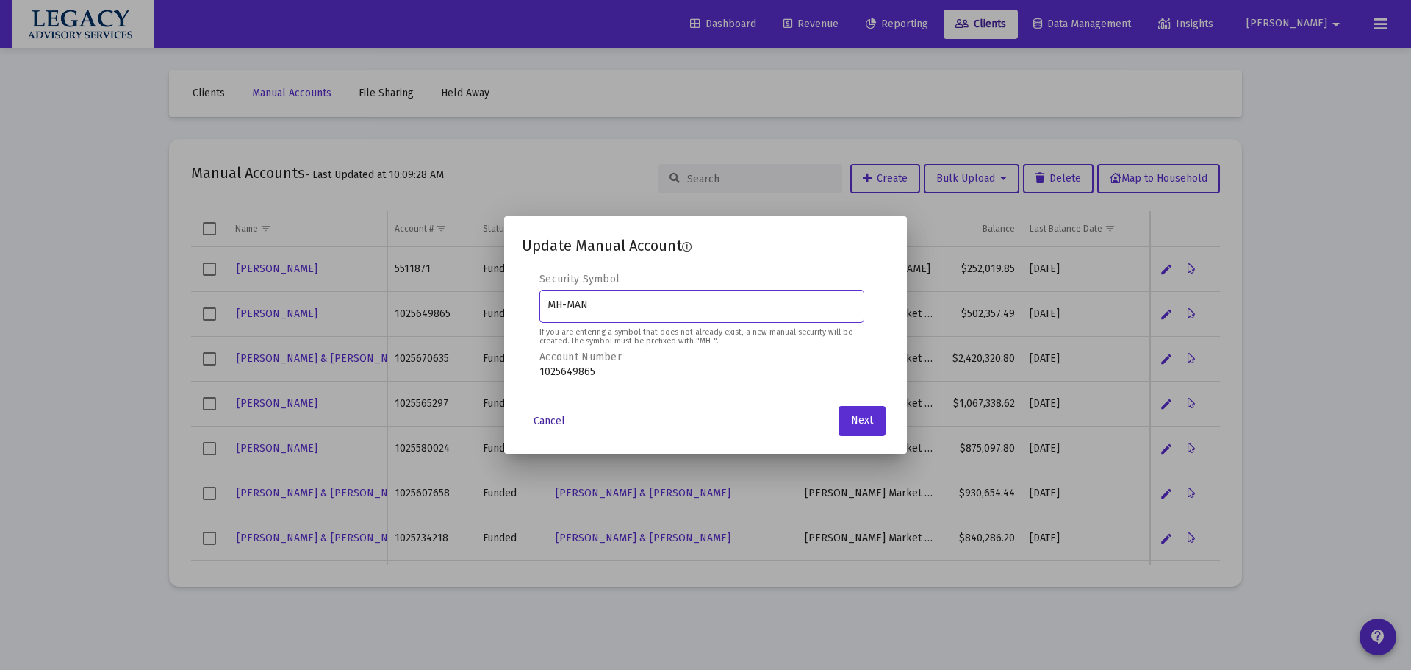
click at [564, 417] on span "Cancel" at bounding box center [550, 421] width 32 height 12
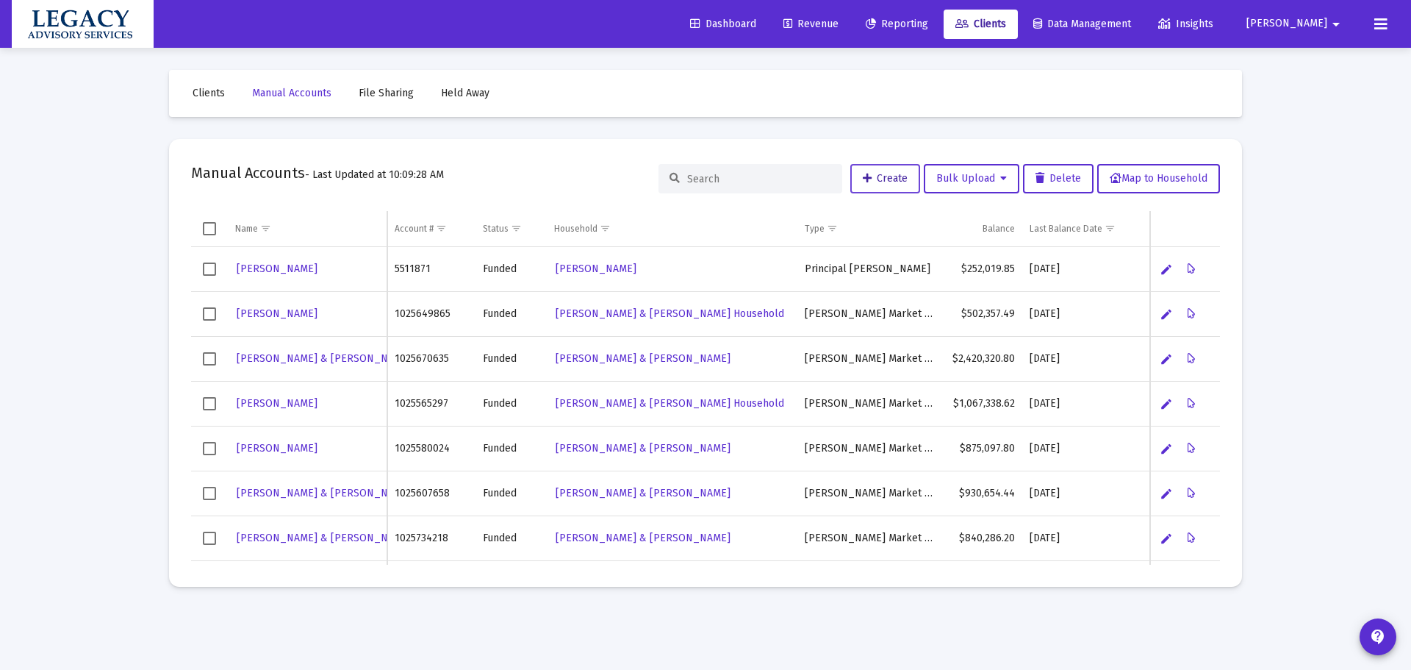
click at [865, 176] on icon at bounding box center [867, 178] width 9 height 10
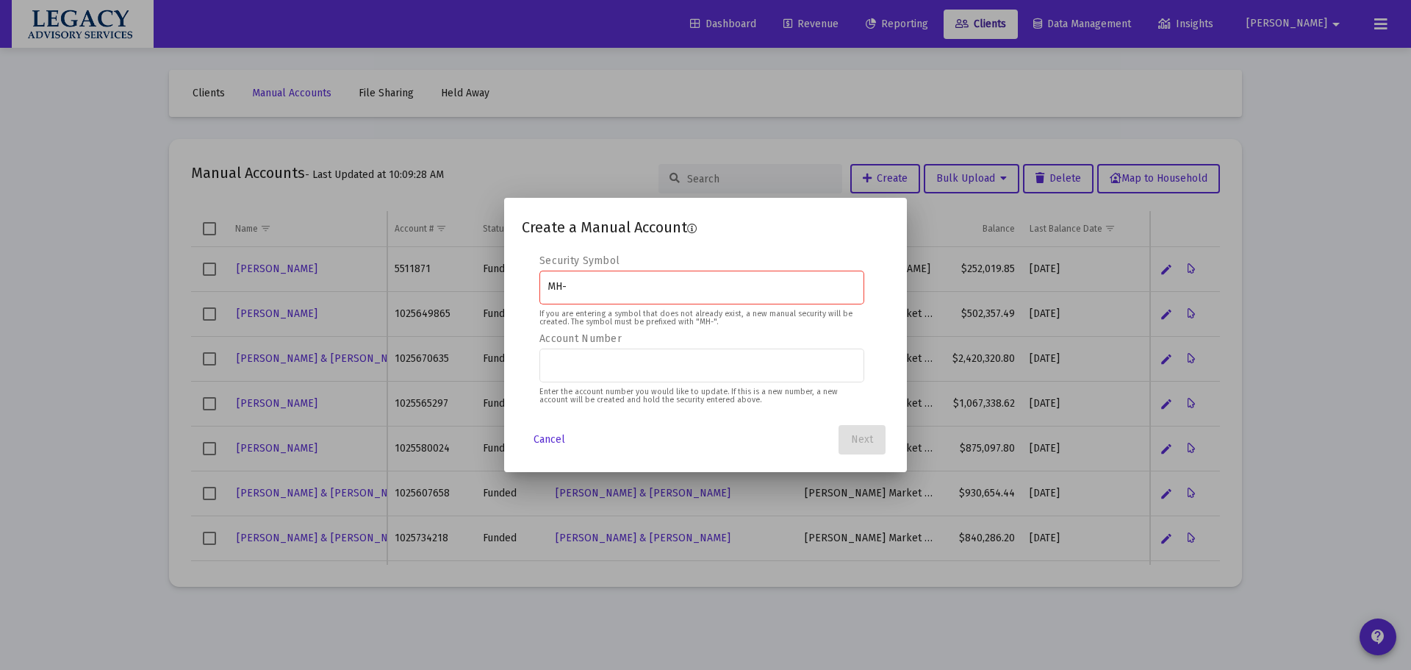
click at [630, 293] on div "MH-" at bounding box center [702, 286] width 309 height 36
click at [593, 290] on input "MH-" at bounding box center [702, 287] width 309 height 12
click at [554, 437] on span "Cancel" at bounding box center [550, 439] width 32 height 12
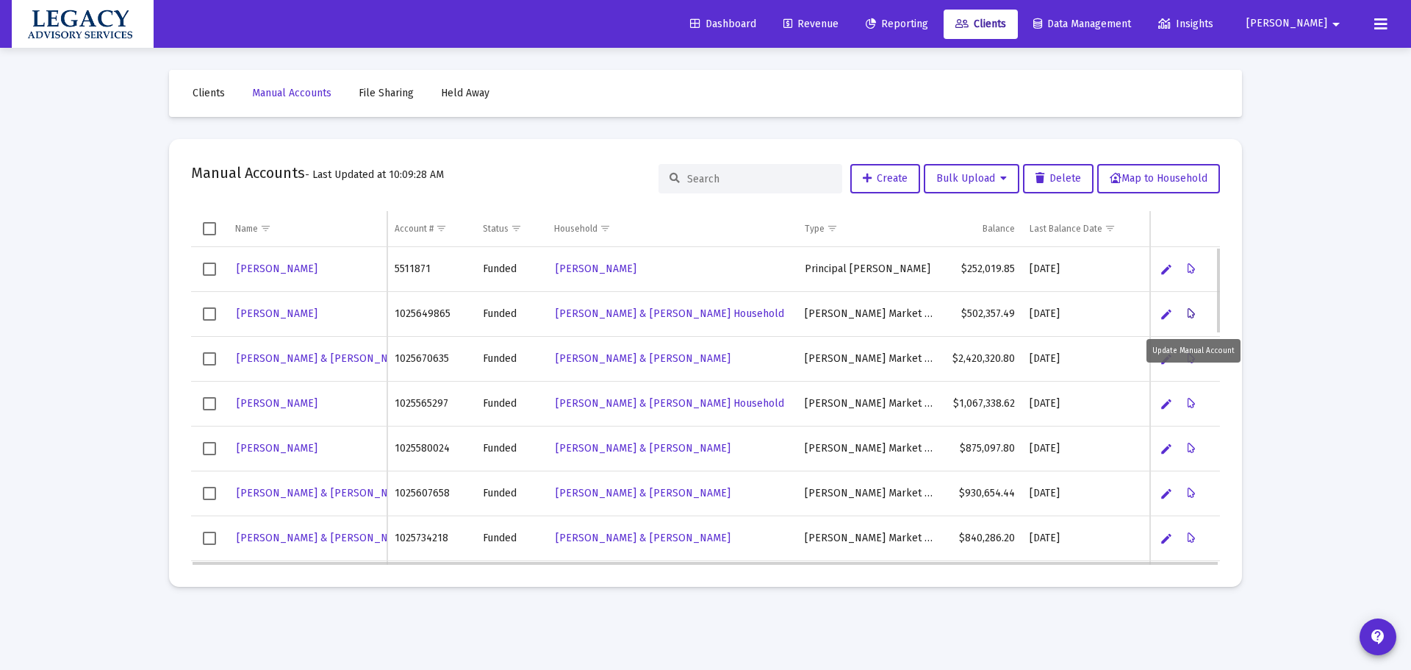
click at [1194, 312] on icon "Data grid" at bounding box center [1192, 314] width 8 height 18
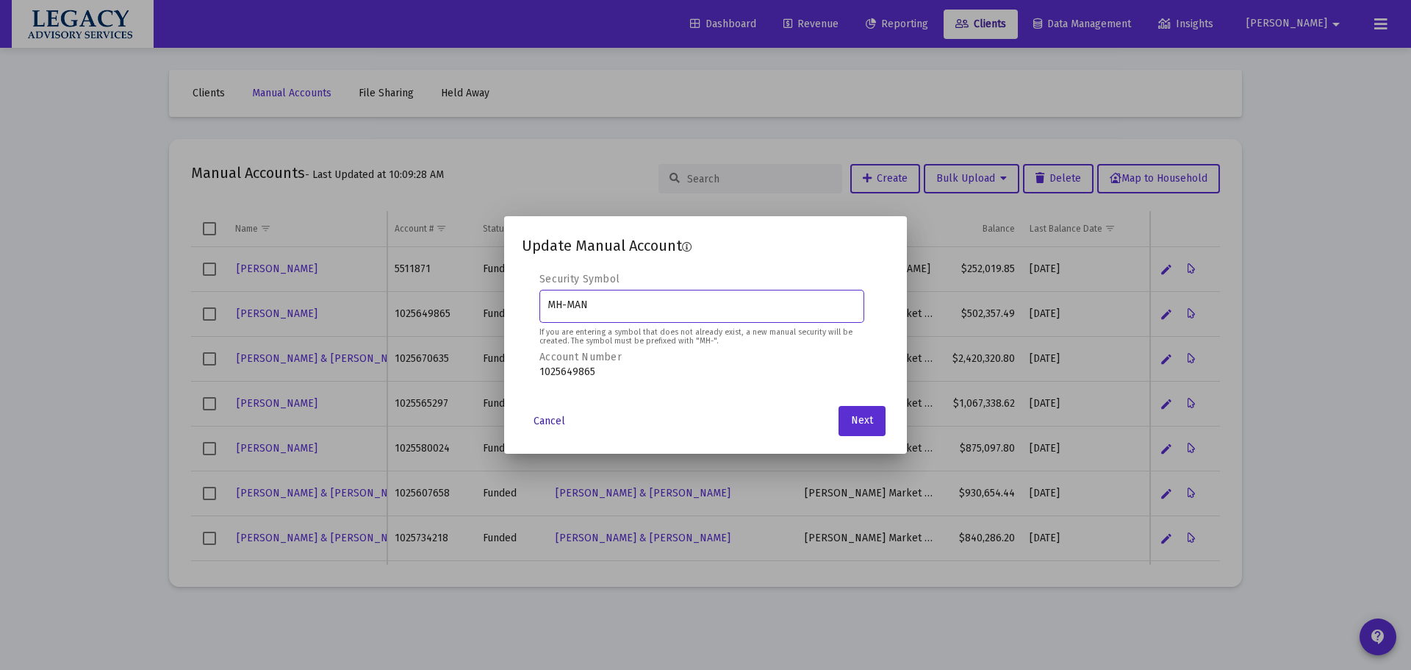
click at [560, 423] on span "Cancel" at bounding box center [550, 421] width 32 height 12
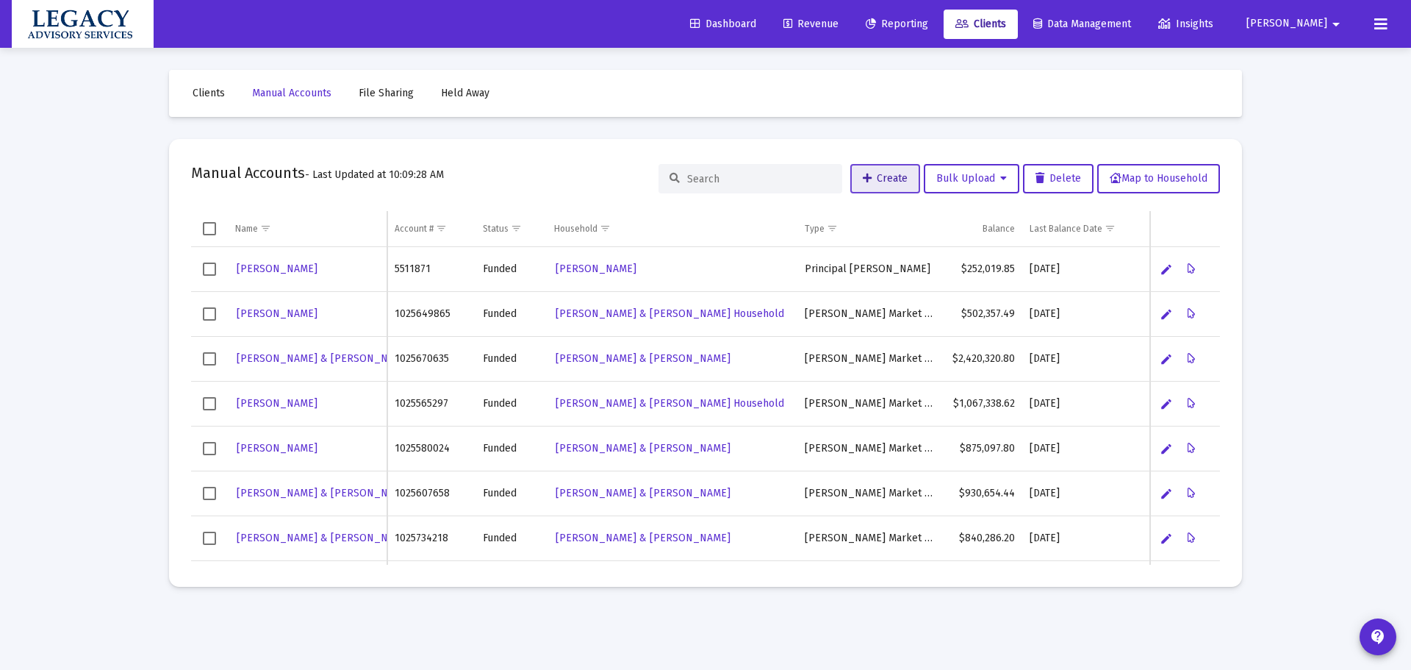
click at [889, 170] on button "Create" at bounding box center [886, 178] width 70 height 29
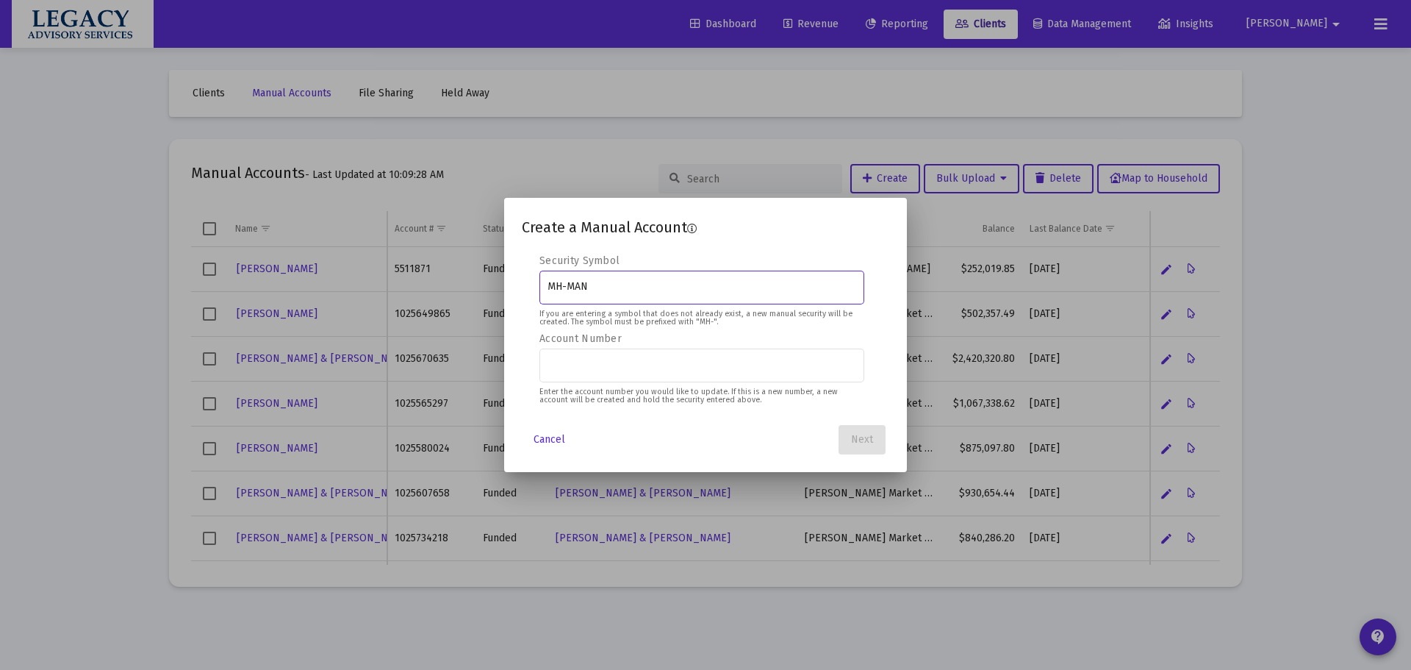
type input "MH-MAN"
paste input "1027850304"
type input "1027850304"
click at [867, 443] on span "Next" at bounding box center [862, 439] width 22 height 12
drag, startPoint x: 795, startPoint y: 277, endPoint x: 903, endPoint y: 265, distance: 108.8
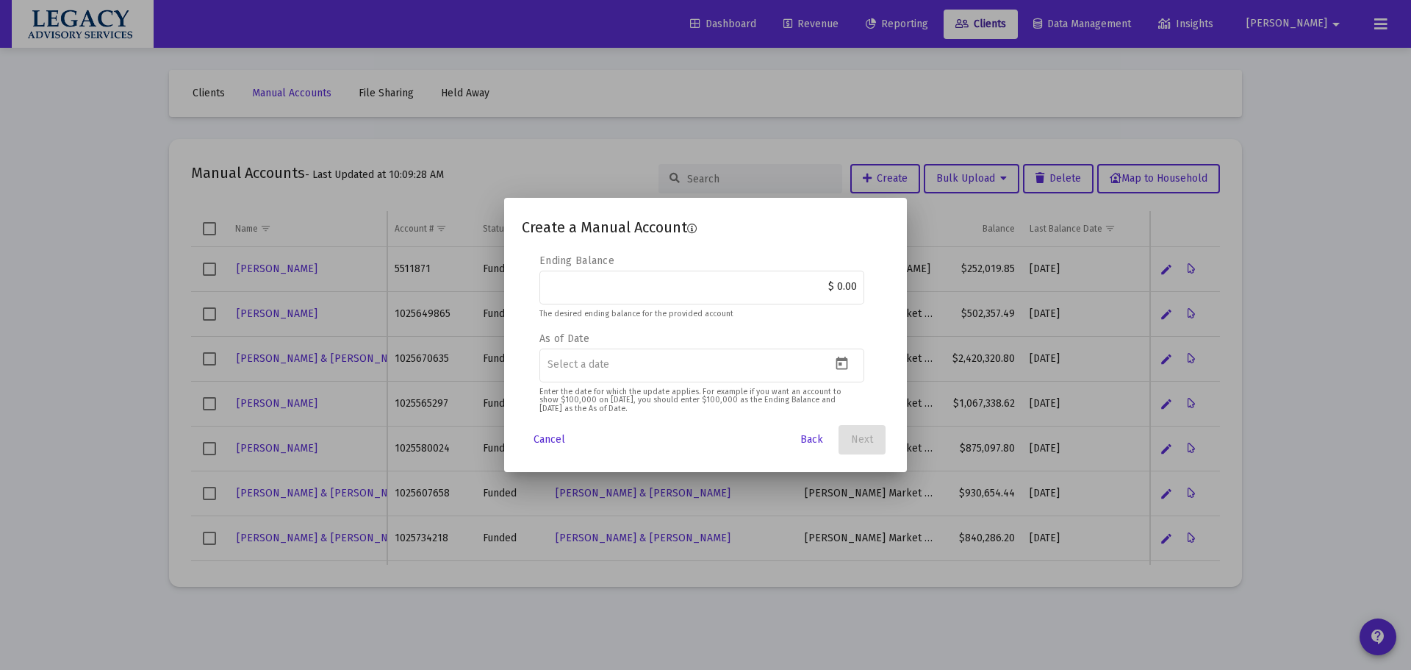
click at [903, 265] on mat-dialog-content "Editable create 2 3 4 Security Symbol MH-MAN If you are entering a symbol that …" at bounding box center [705, 335] width 403 height 162
click at [834, 295] on div "$ 0.00" at bounding box center [702, 286] width 309 height 36
click at [833, 294] on div "$ 0.00" at bounding box center [702, 286] width 309 height 36
click at [831, 291] on input "$ 0.00" at bounding box center [702, 287] width 309 height 12
click at [837, 294] on div "$ 0.00" at bounding box center [702, 286] width 309 height 36
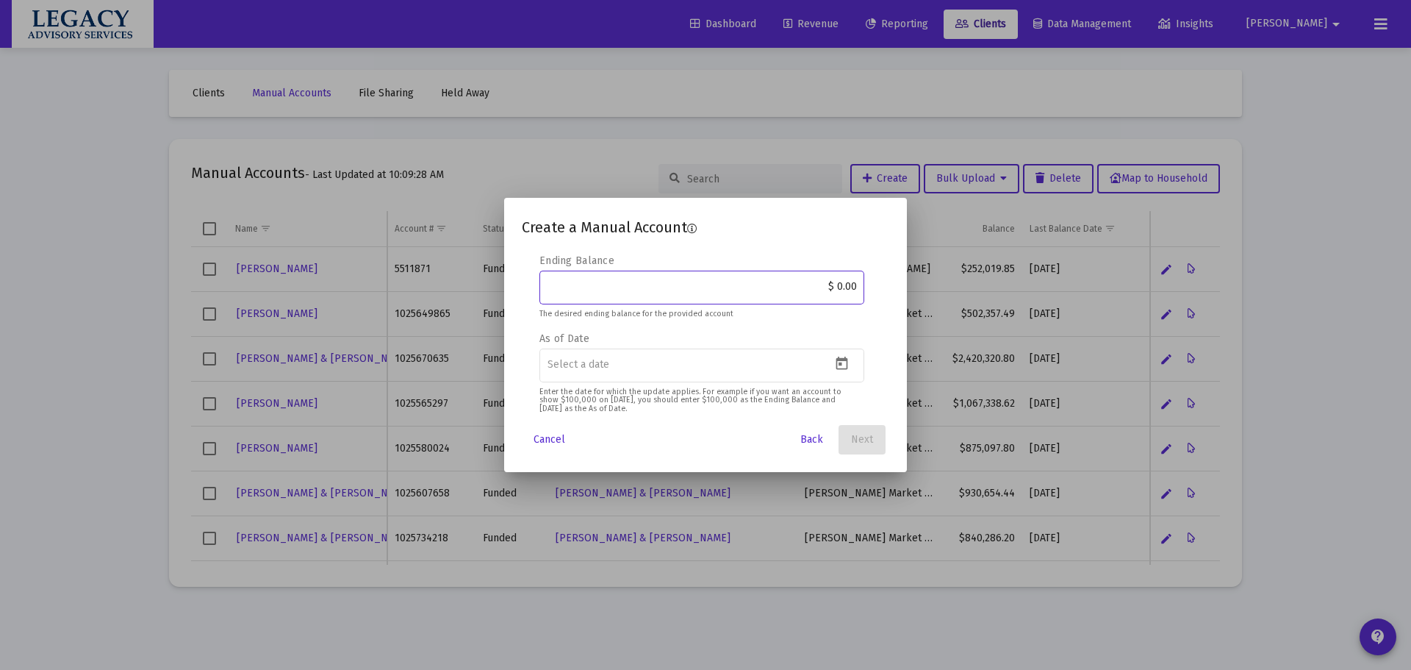
click at [828, 293] on div "$ 0.00" at bounding box center [702, 286] width 309 height 36
click at [827, 287] on input "$ 0.00" at bounding box center [702, 287] width 309 height 12
type input "$ 400,000.00"
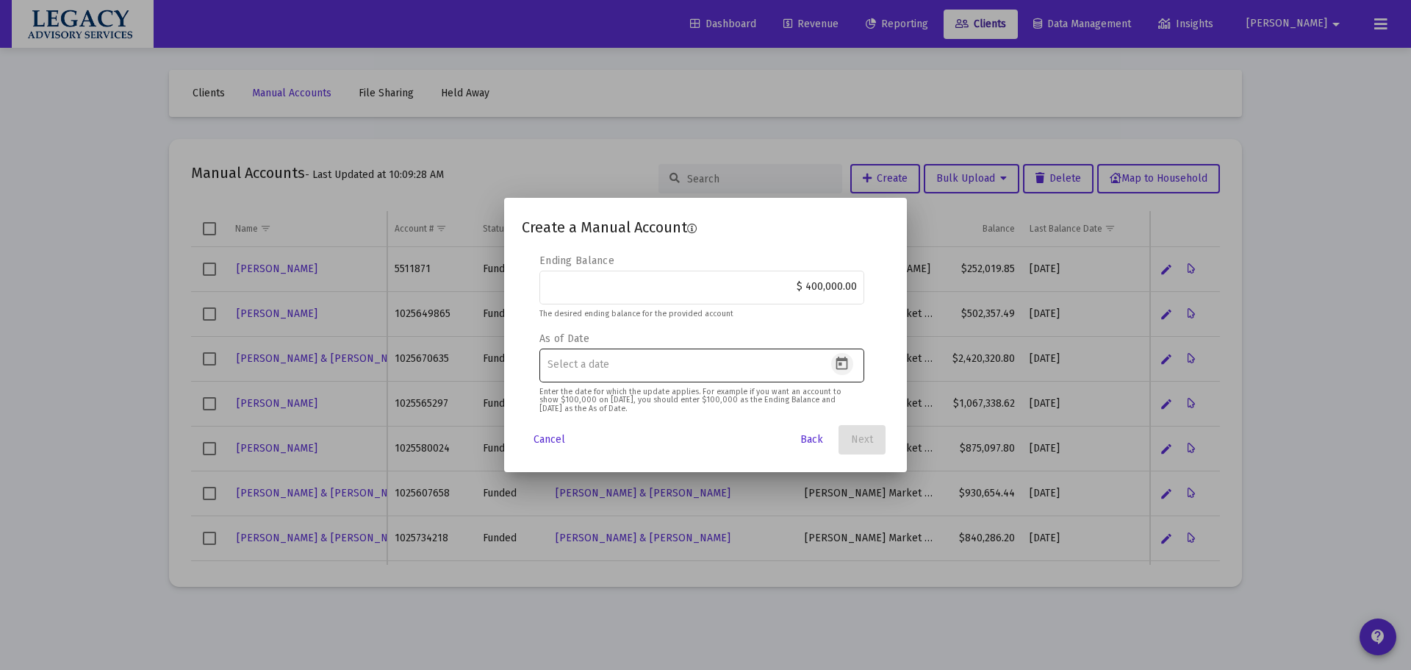
click at [843, 358] on icon "Open calendar" at bounding box center [841, 363] width 15 height 15
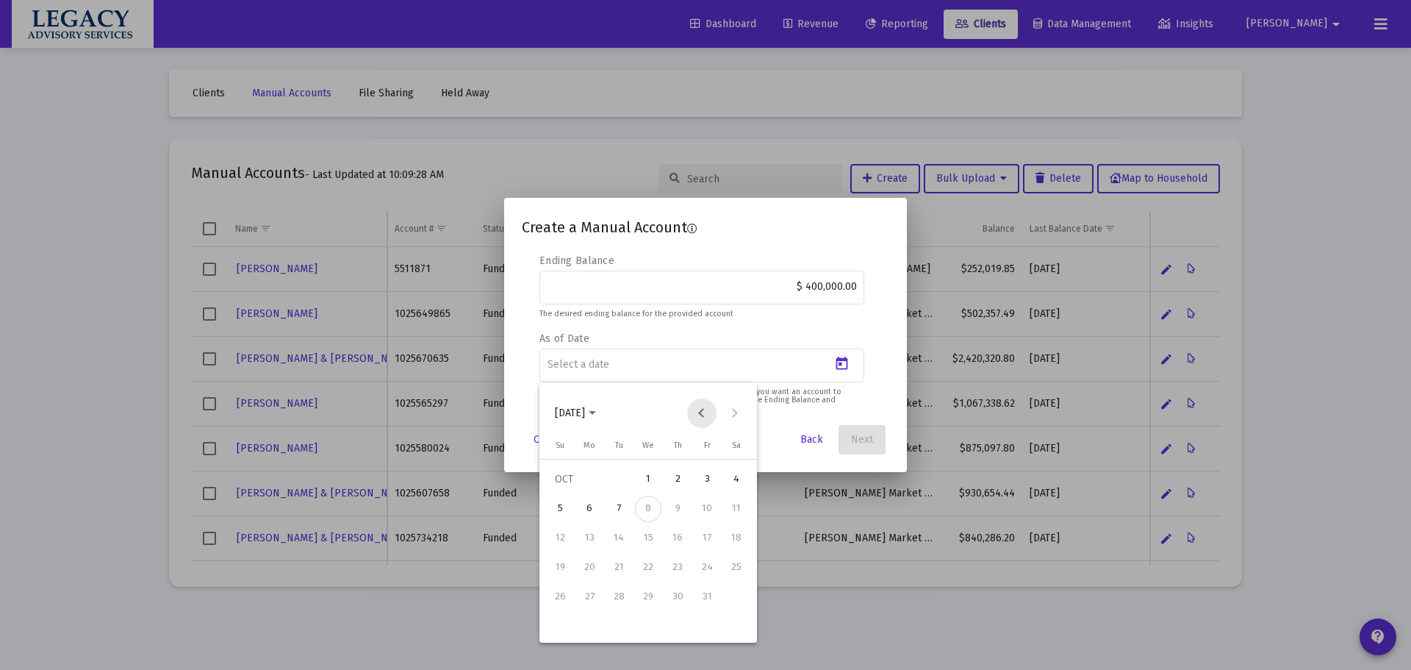
click at [706, 407] on button "Previous month" at bounding box center [701, 412] width 29 height 29
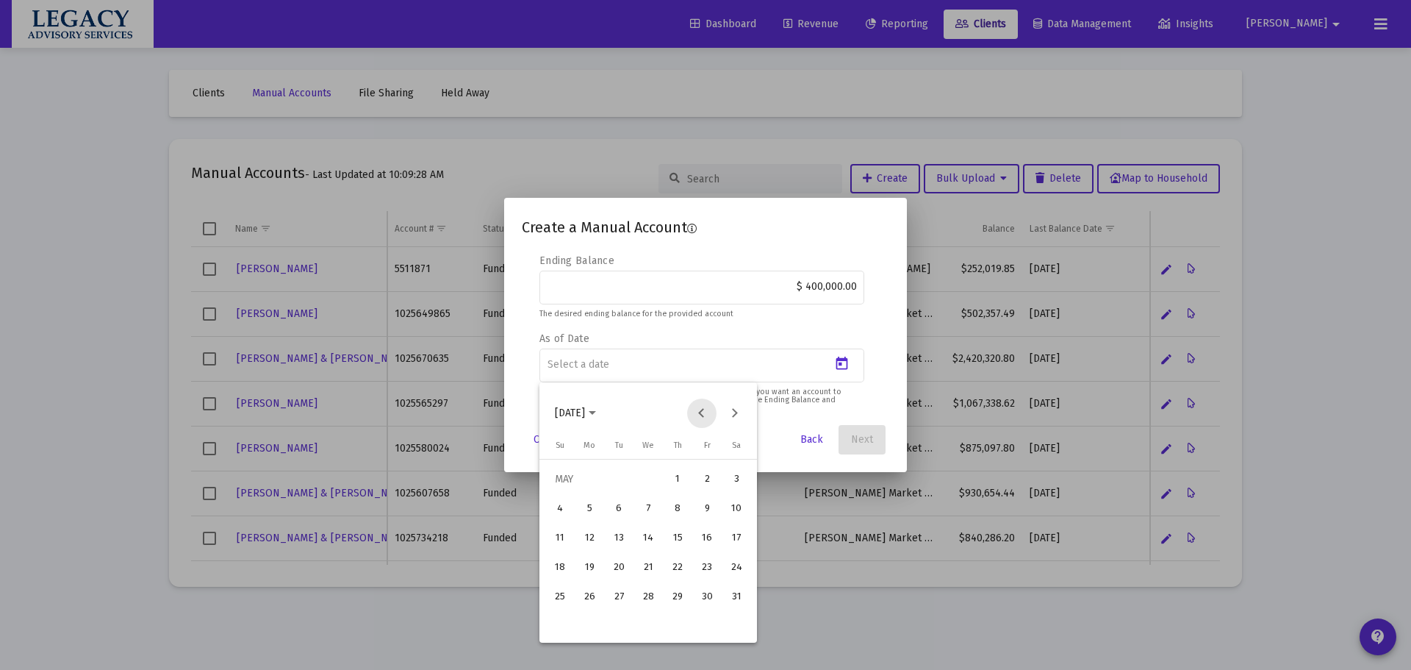
click at [706, 407] on button "Previous month" at bounding box center [701, 412] width 29 height 29
click at [740, 411] on button "Next month" at bounding box center [734, 412] width 29 height 29
click at [584, 537] on div "7" at bounding box center [589, 538] width 26 height 26
type input "[DATE]"
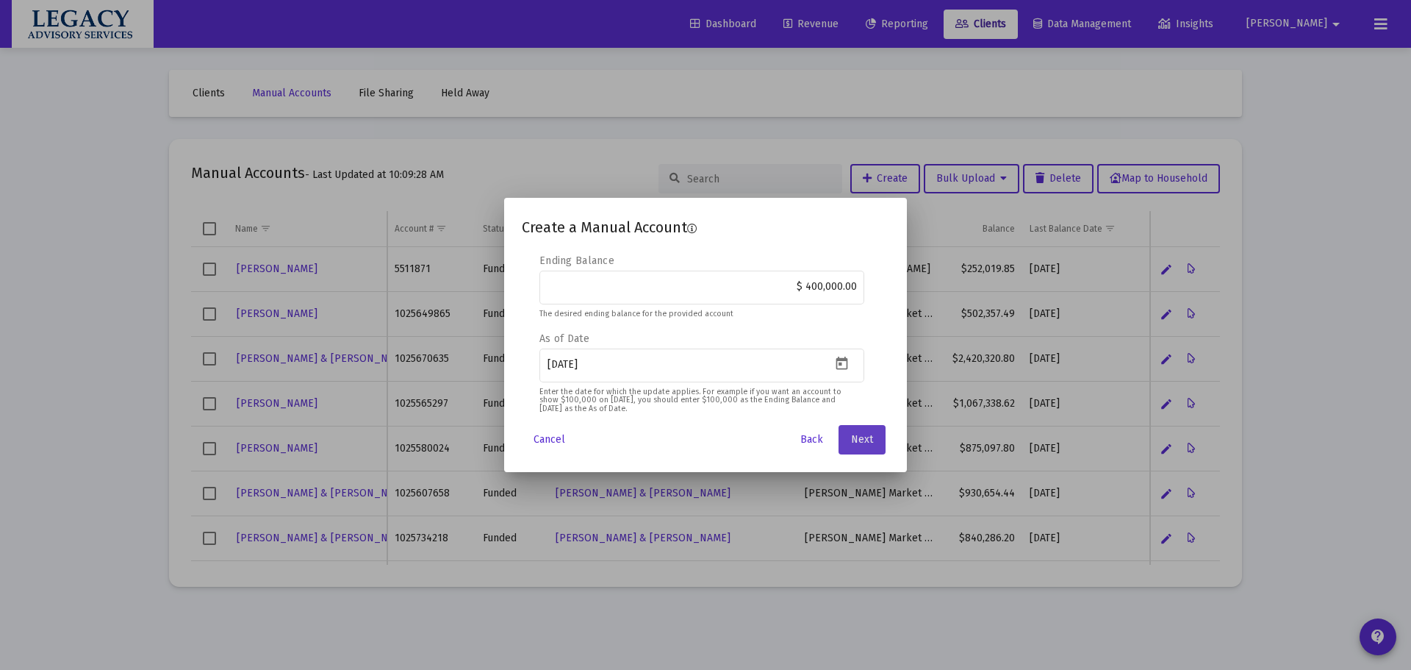
click at [862, 442] on span "Next" at bounding box center [862, 439] width 22 height 12
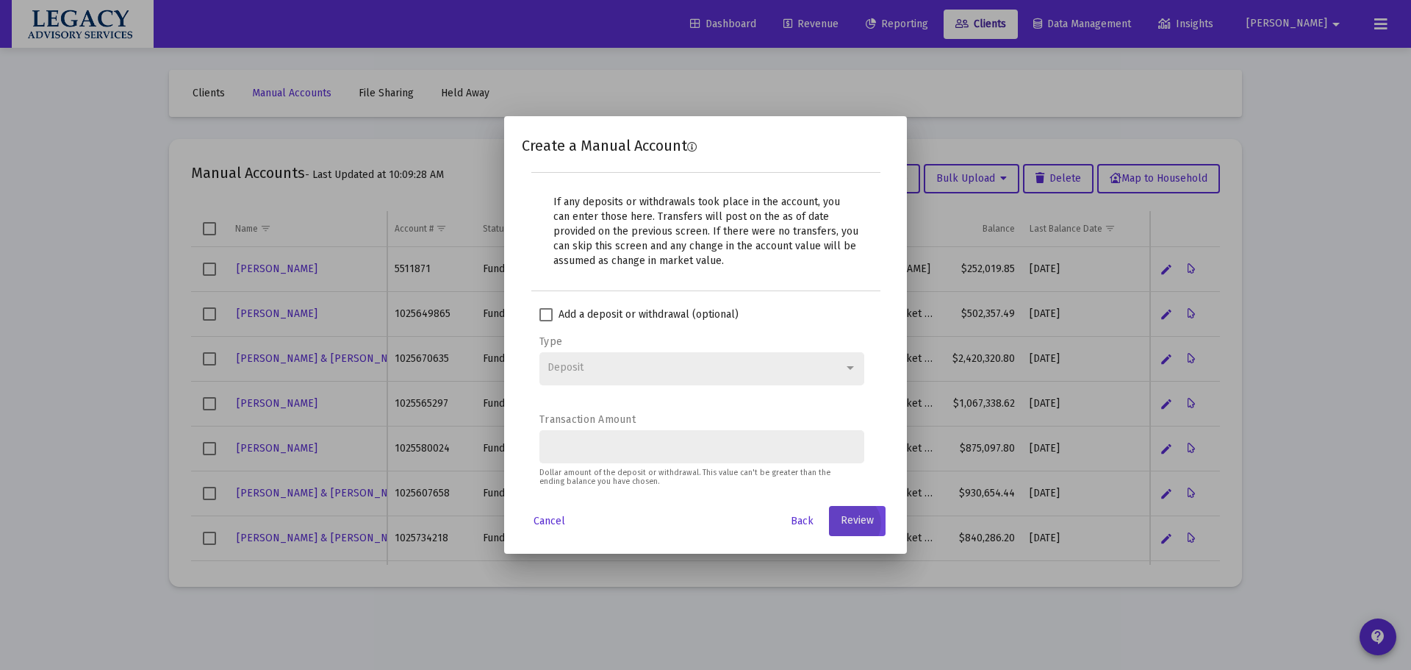
click at [848, 520] on span "Review" at bounding box center [857, 521] width 33 height 12
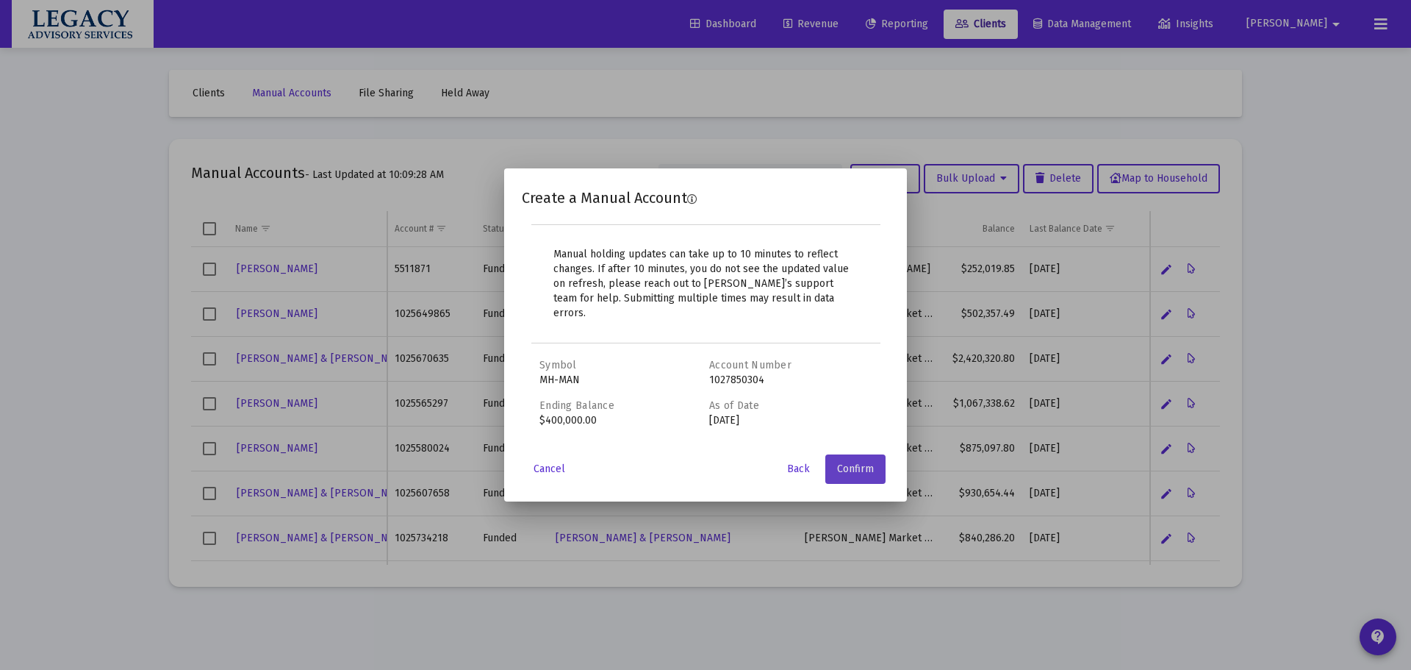
click at [859, 462] on span "Confirm" at bounding box center [855, 468] width 37 height 12
click at [876, 462] on button "Confirm" at bounding box center [856, 468] width 60 height 29
click at [868, 468] on button "Confirm" at bounding box center [856, 468] width 60 height 29
click at [545, 462] on span "Cancel" at bounding box center [550, 468] width 32 height 12
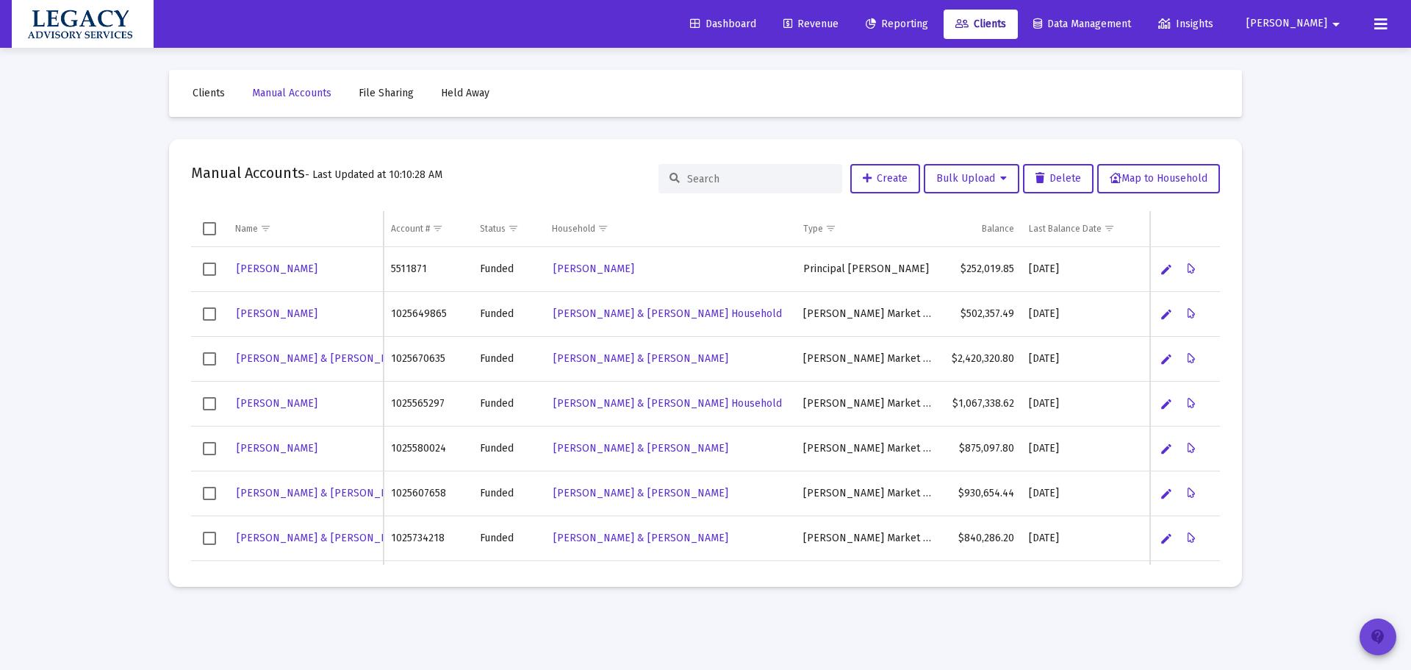
click at [1375, 629] on mat-icon "contact_support" at bounding box center [1379, 637] width 18 height 18
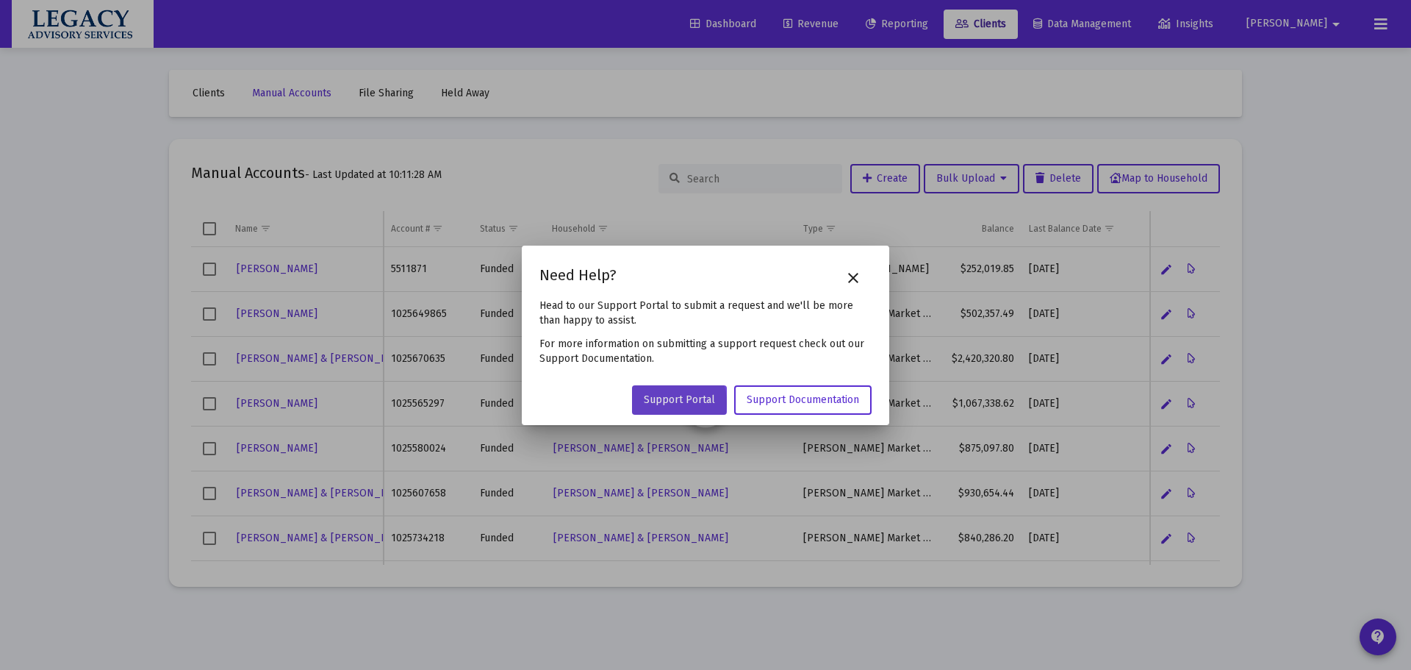
click at [673, 403] on span "Support Portal" at bounding box center [679, 399] width 71 height 12
click at [849, 273] on mat-icon "close" at bounding box center [854, 278] width 18 height 18
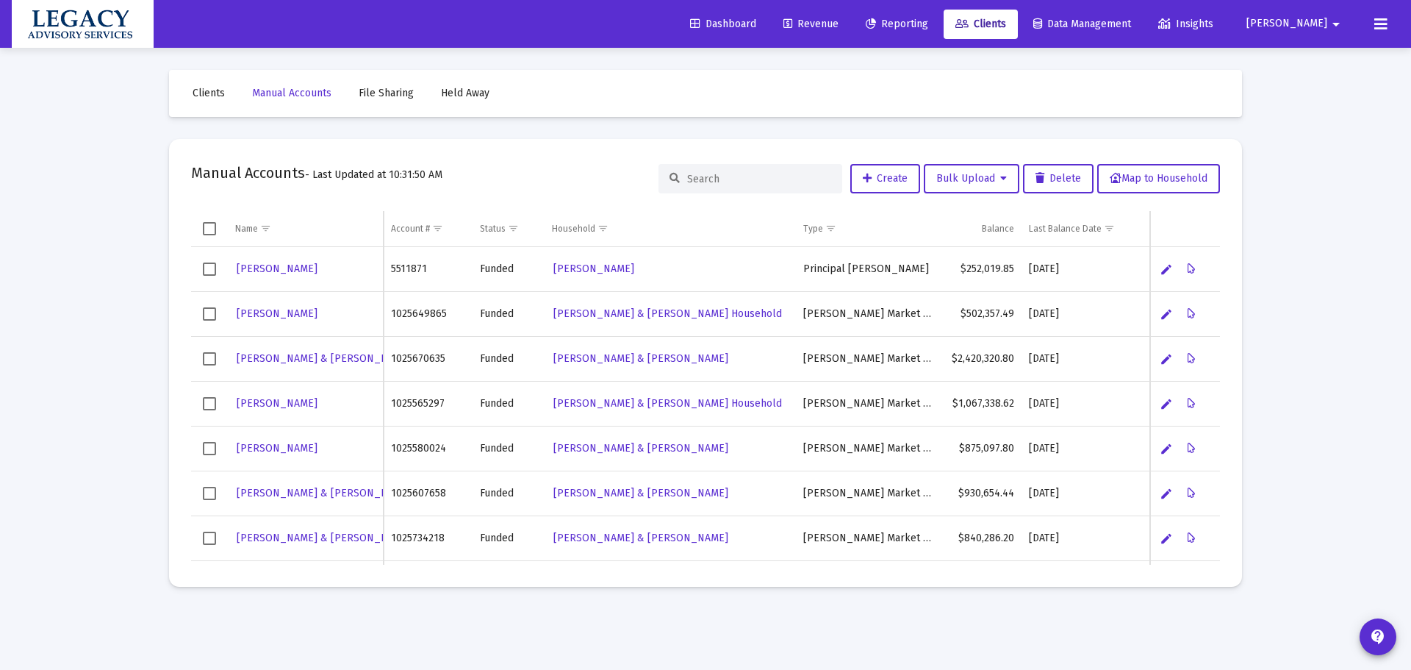
drag, startPoint x: 719, startPoint y: 171, endPoint x: 720, endPoint y: 162, distance: 8.2
click at [720, 163] on div "Manual Accounts - Last Updated at 10:31:50 AM Create Bulk Upload Delete Map to …" at bounding box center [705, 178] width 1029 height 35
click at [737, 188] on div at bounding box center [751, 178] width 184 height 29
click at [741, 183] on div at bounding box center [751, 178] width 184 height 29
click at [741, 183] on input at bounding box center [759, 179] width 144 height 12
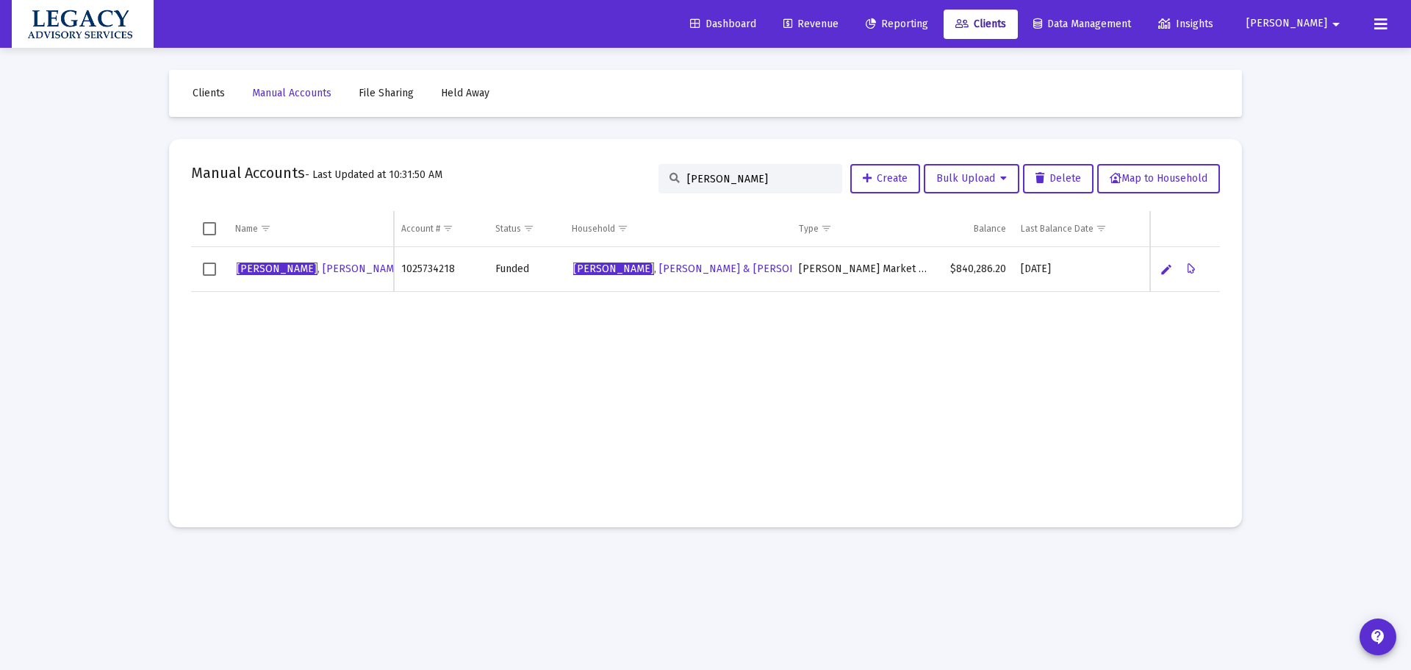
type input "[PERSON_NAME]"
click at [228, 84] on link "Clients" at bounding box center [209, 93] width 56 height 29
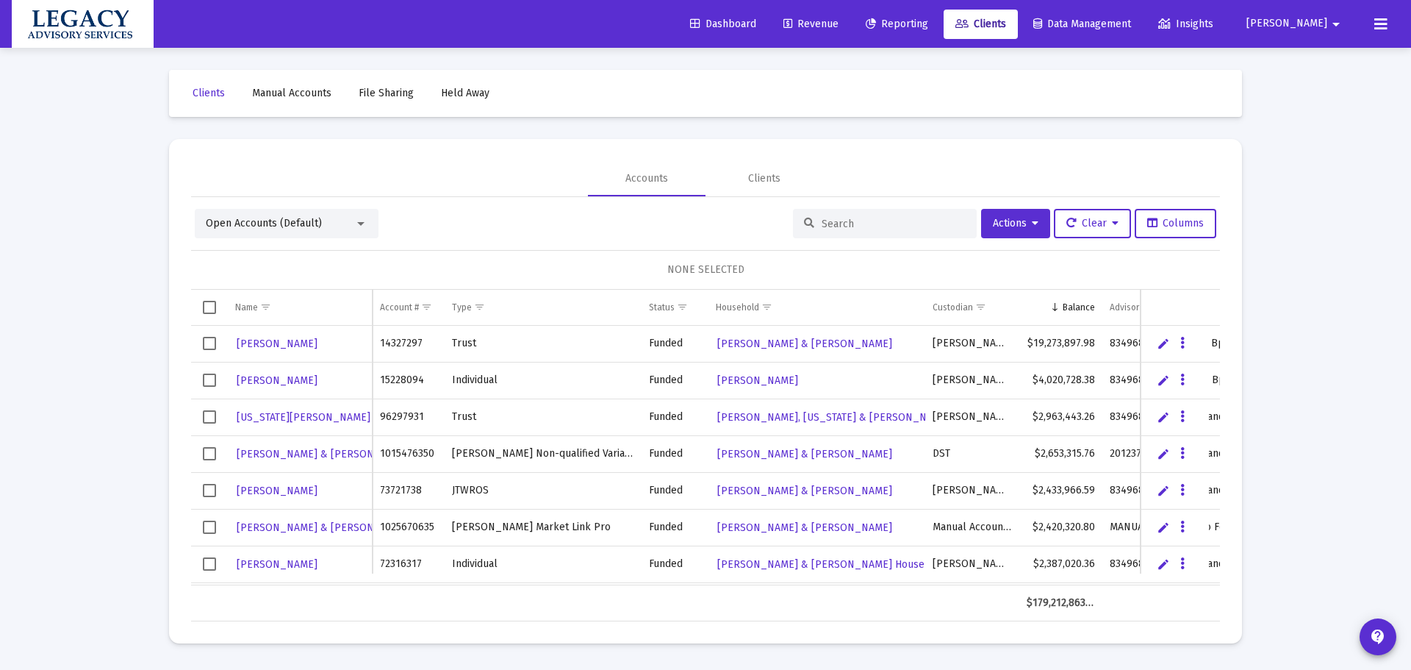
click at [841, 221] on input at bounding box center [894, 224] width 144 height 12
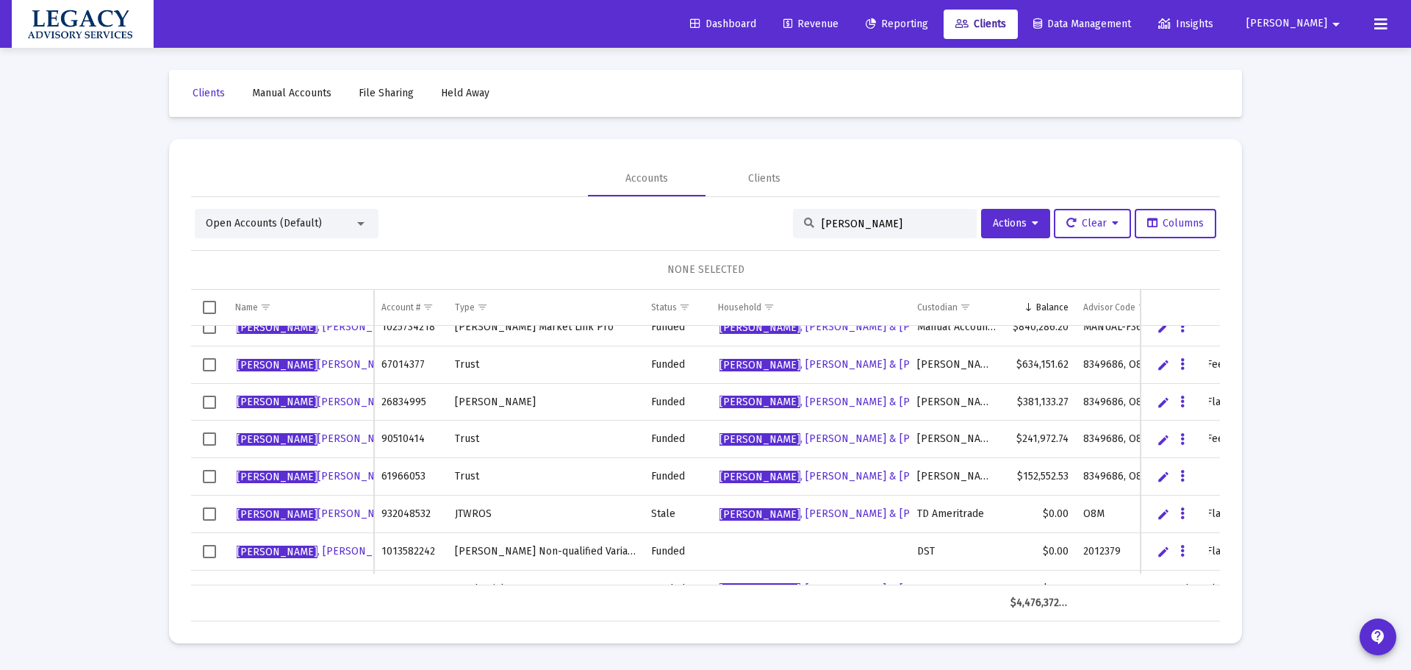
scroll to position [124, 0]
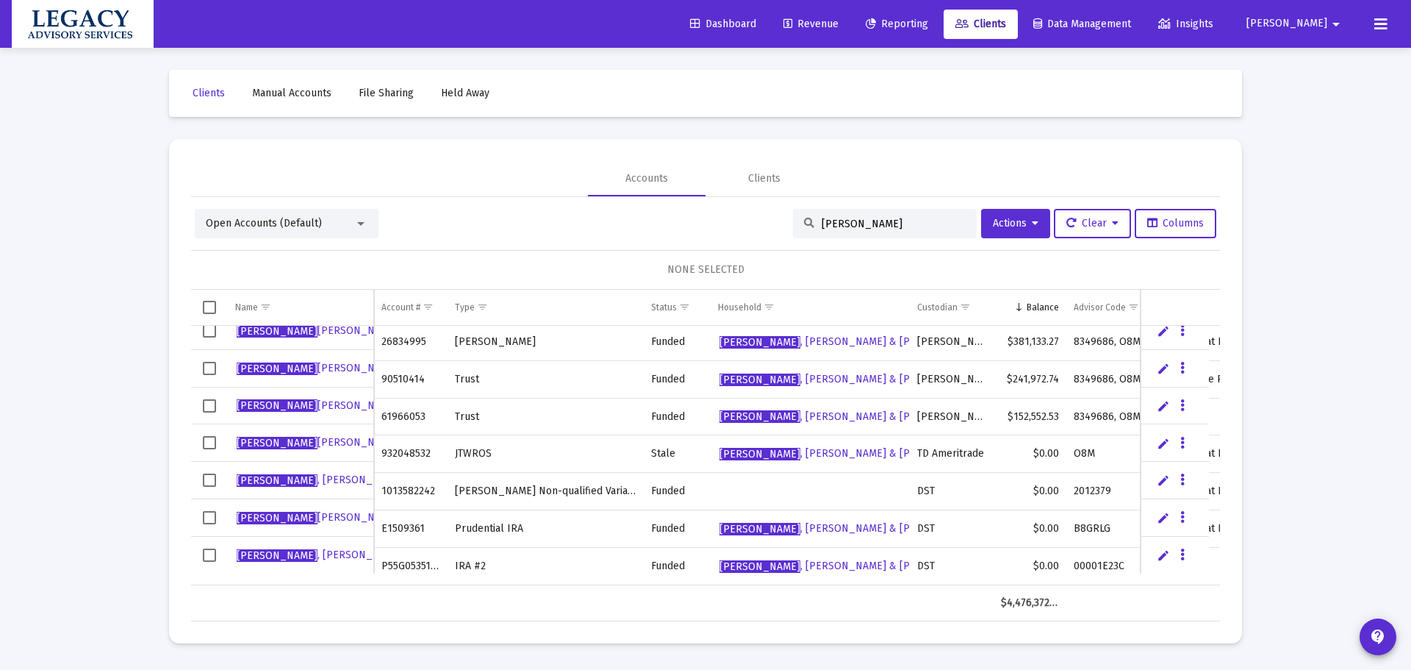
type input "[PERSON_NAME]"
click at [1184, 442] on icon "Data grid" at bounding box center [1183, 443] width 4 height 18
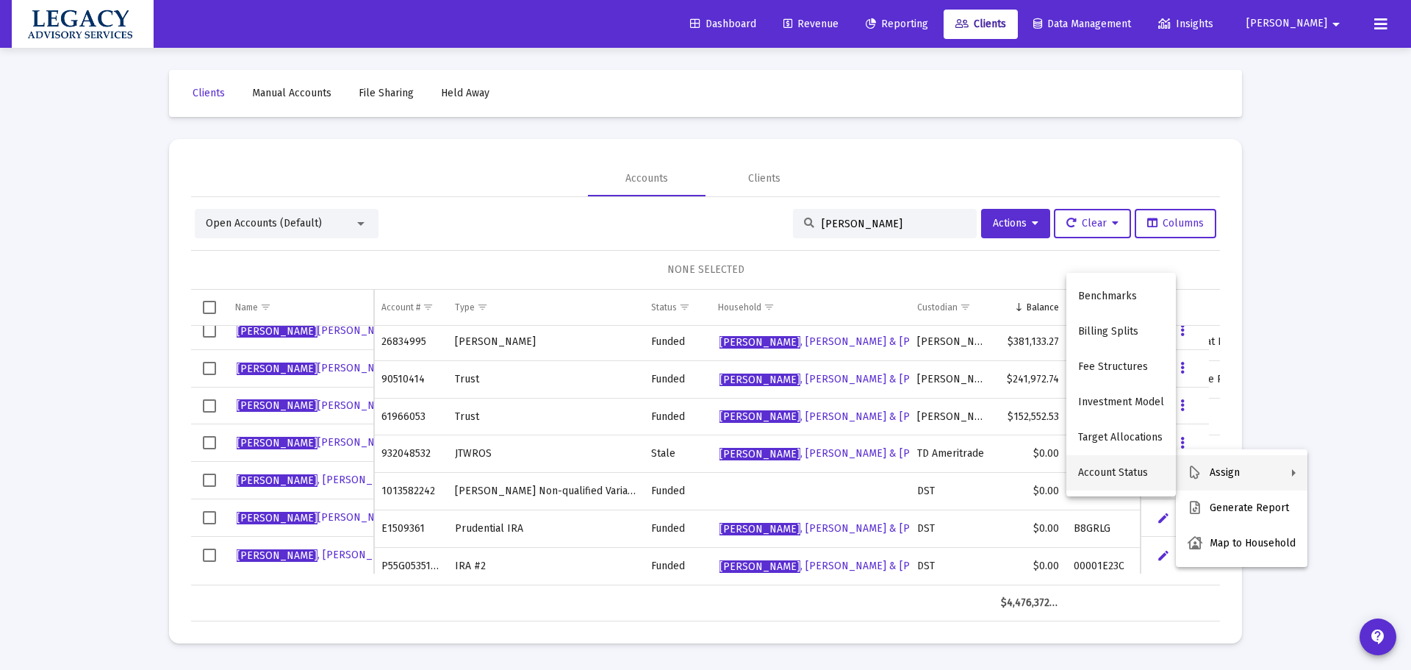
click at [1133, 465] on button "Account Status" at bounding box center [1122, 472] width 110 height 35
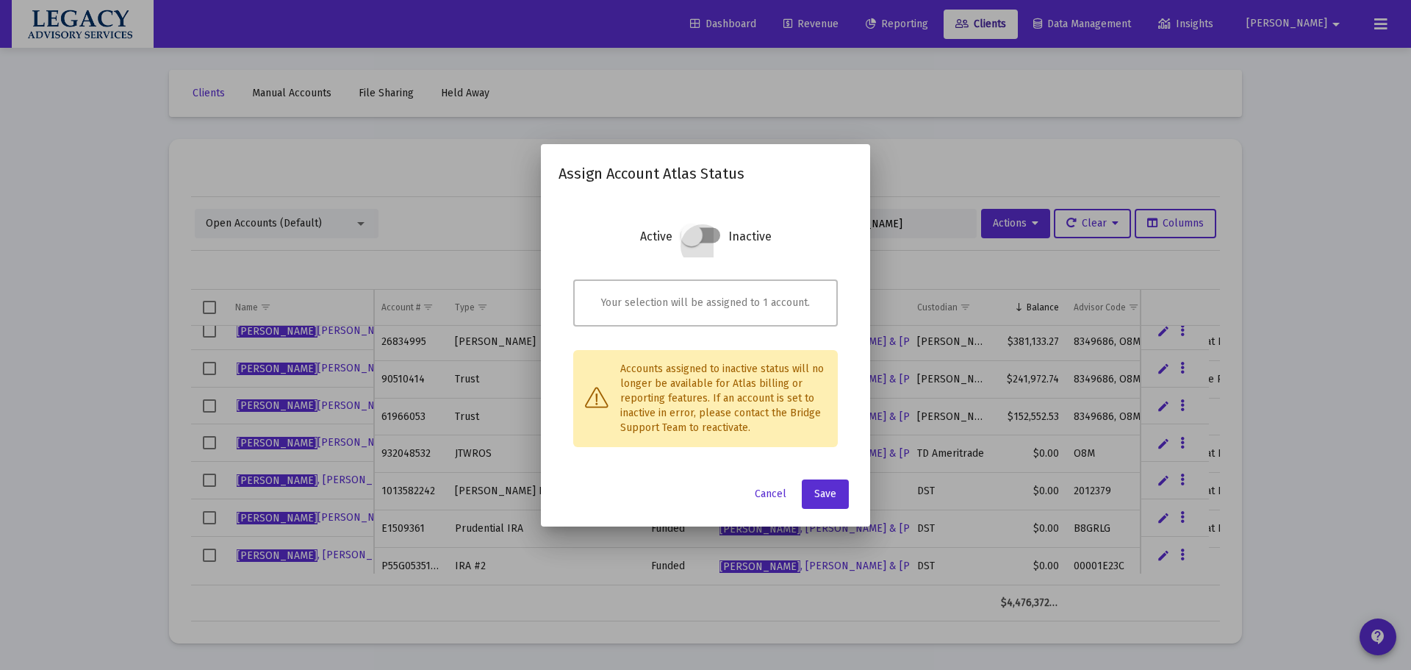
click at [711, 240] on span at bounding box center [701, 234] width 40 height 15
click at [692, 243] on input "checkbox" at bounding box center [690, 243] width 1 height 1
checkbox input "true"
click at [833, 495] on span "Save" at bounding box center [825, 493] width 22 height 12
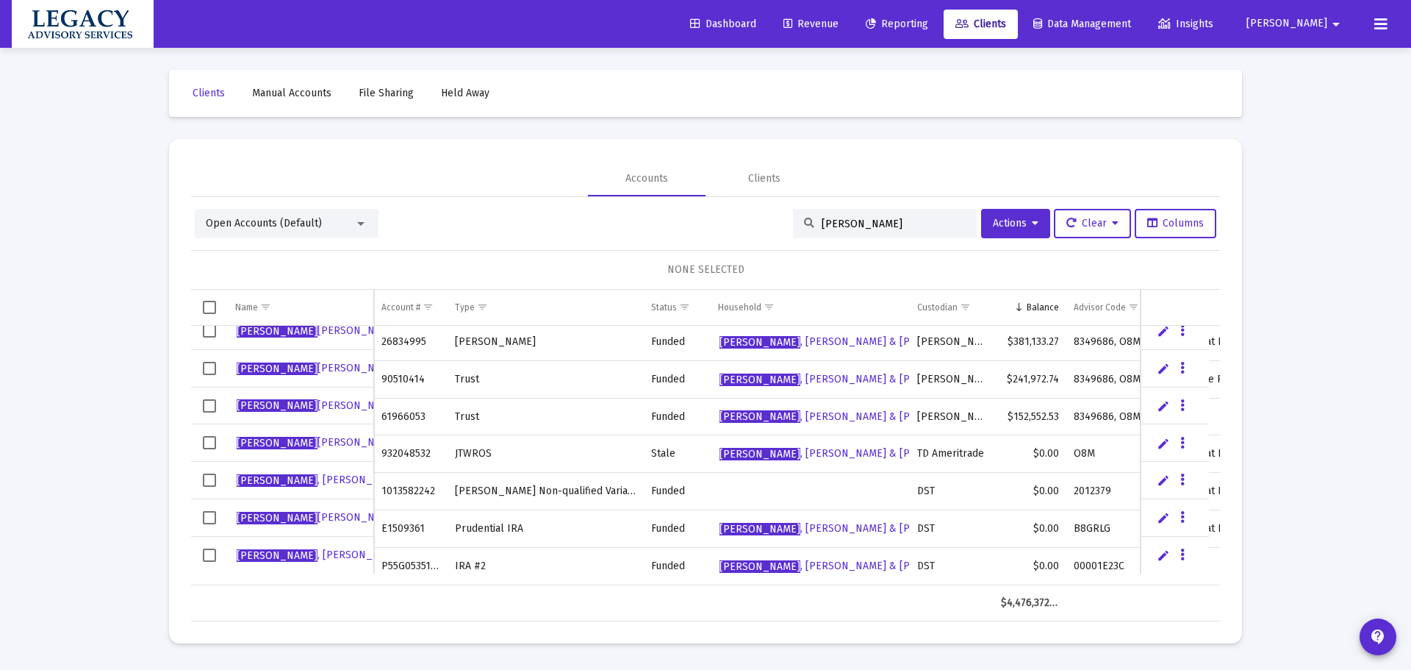
click at [1176, 512] on div "Data grid" at bounding box center [1184, 517] width 18 height 12
click at [1184, 518] on icon "Data grid" at bounding box center [1183, 518] width 4 height 18
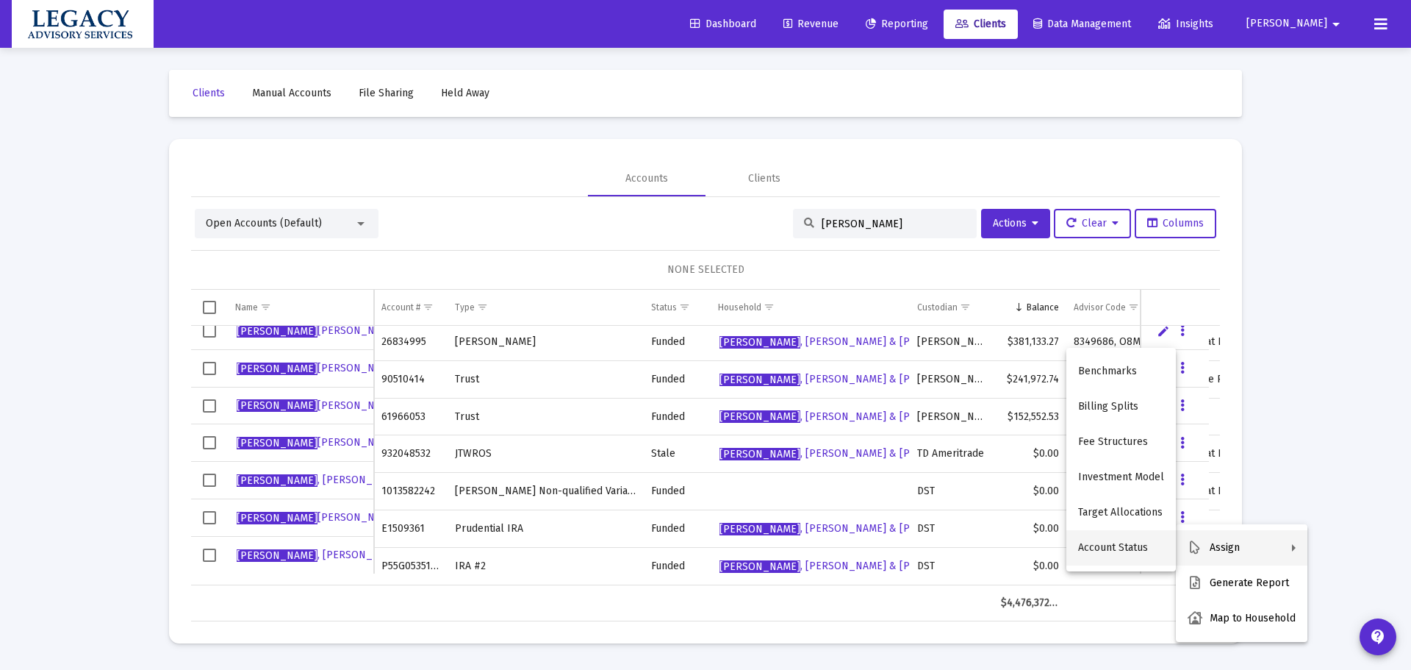
click at [1137, 548] on button "Account Status" at bounding box center [1122, 547] width 110 height 35
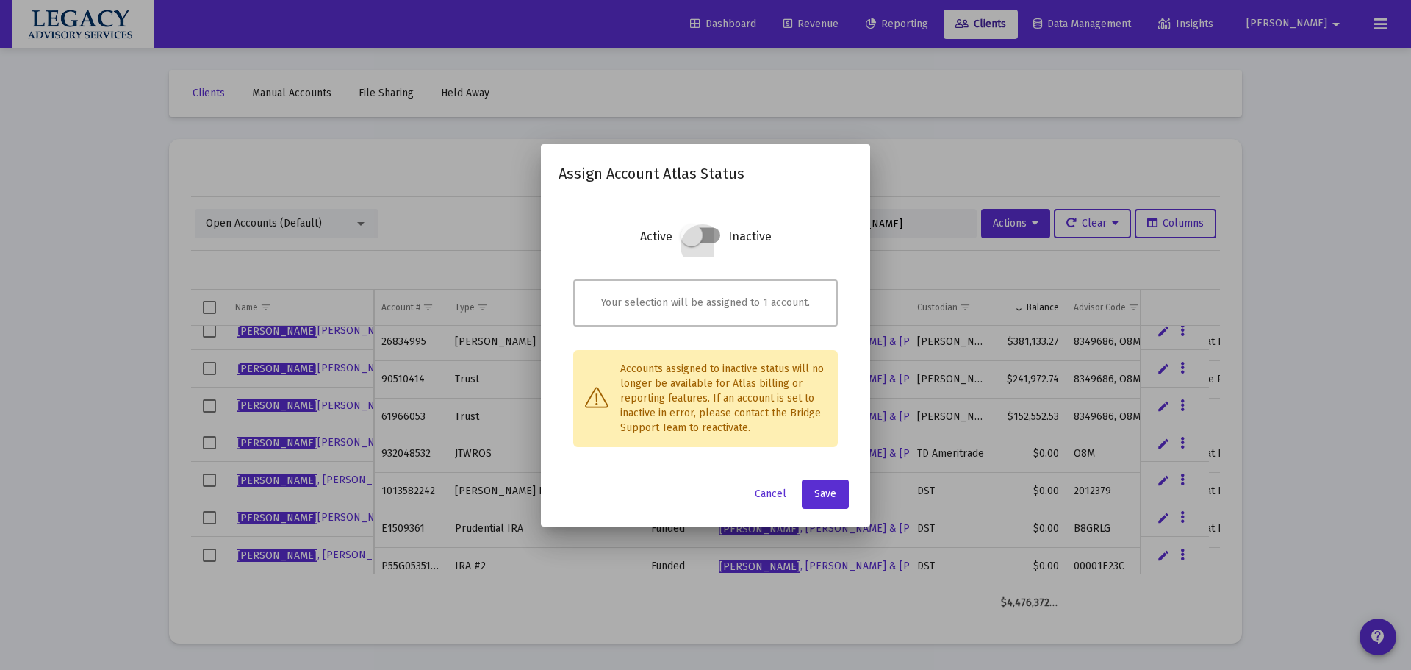
click at [709, 237] on span at bounding box center [701, 234] width 40 height 15
click at [692, 243] on input "checkbox" at bounding box center [690, 243] width 1 height 1
checkbox input "true"
click at [826, 488] on span "Save" at bounding box center [825, 493] width 22 height 12
